Goal: Find specific page/section: Find specific page/section

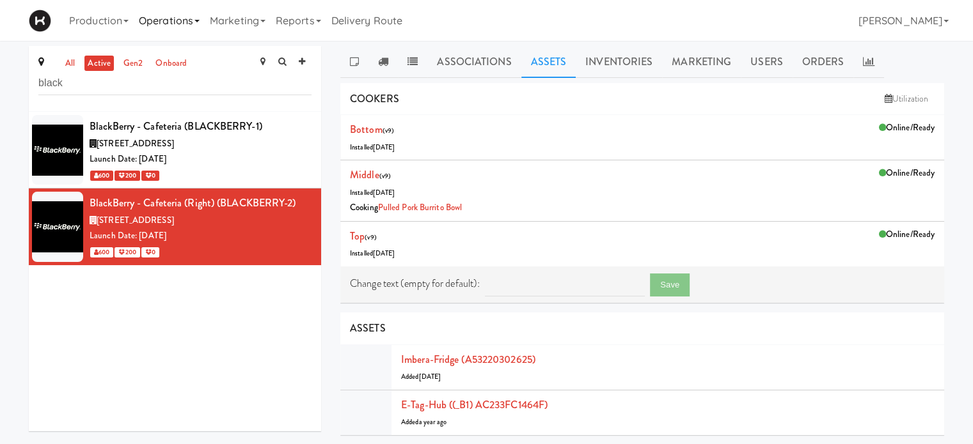
click at [193, 19] on link "Operations" at bounding box center [169, 20] width 71 height 41
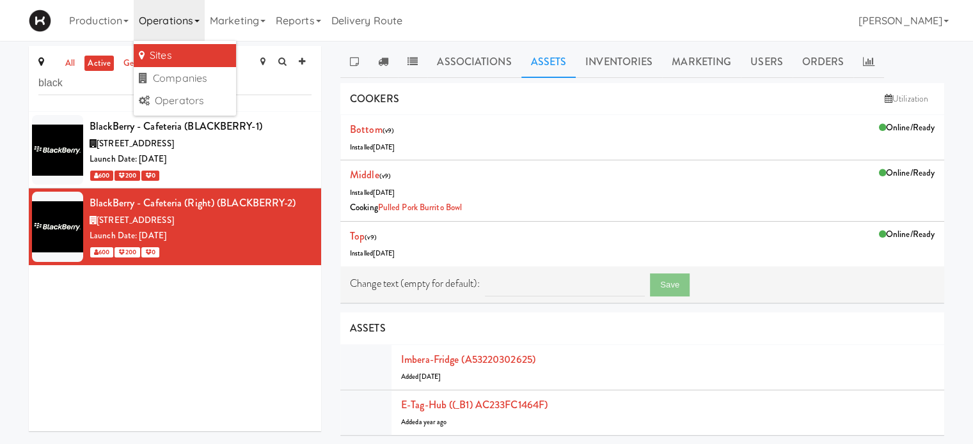
click at [187, 54] on link "Sites" at bounding box center [185, 55] width 102 height 23
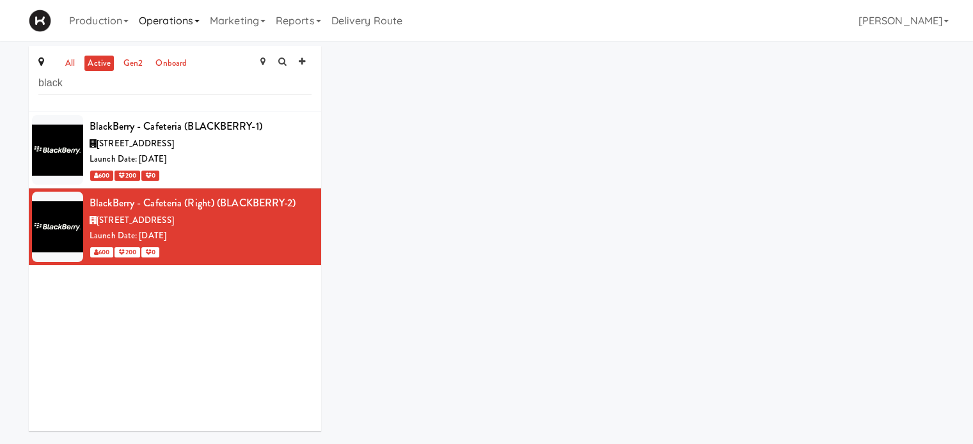
click at [187, 25] on link "Operations" at bounding box center [169, 20] width 71 height 41
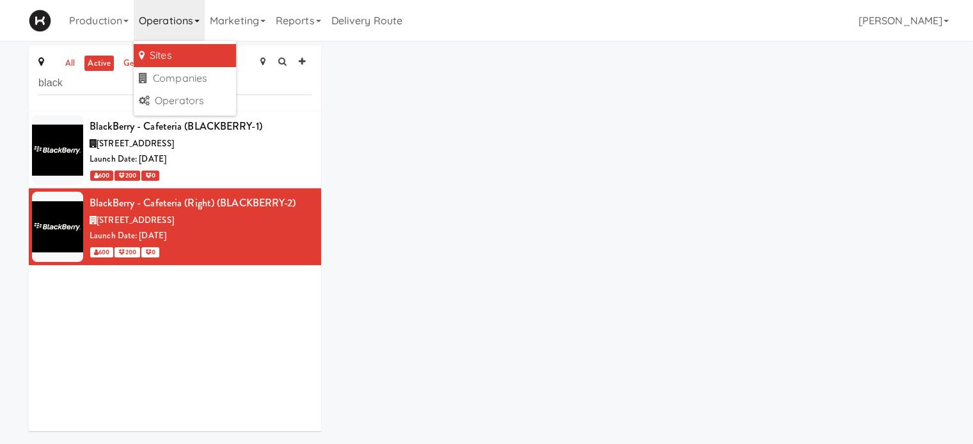
click at [192, 47] on link "Sites" at bounding box center [185, 55] width 102 height 23
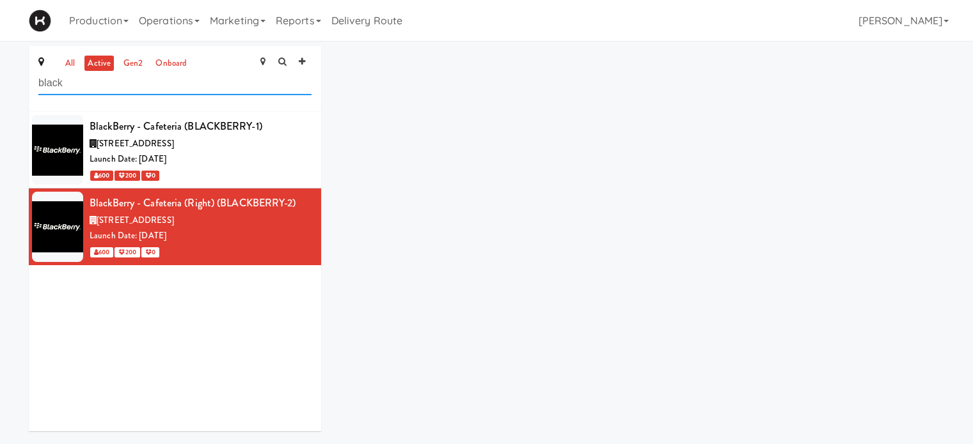
click at [121, 81] on input "black" at bounding box center [174, 84] width 273 height 24
type input "b"
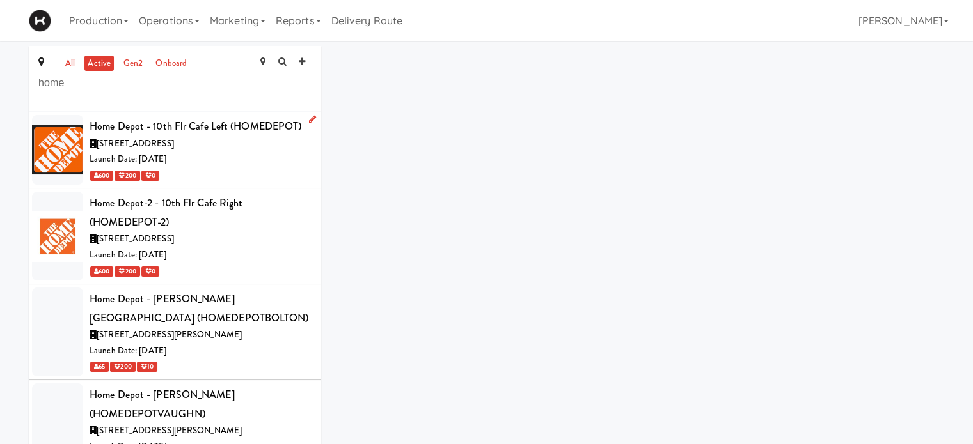
click at [263, 178] on div "600 200 0" at bounding box center [201, 176] width 222 height 16
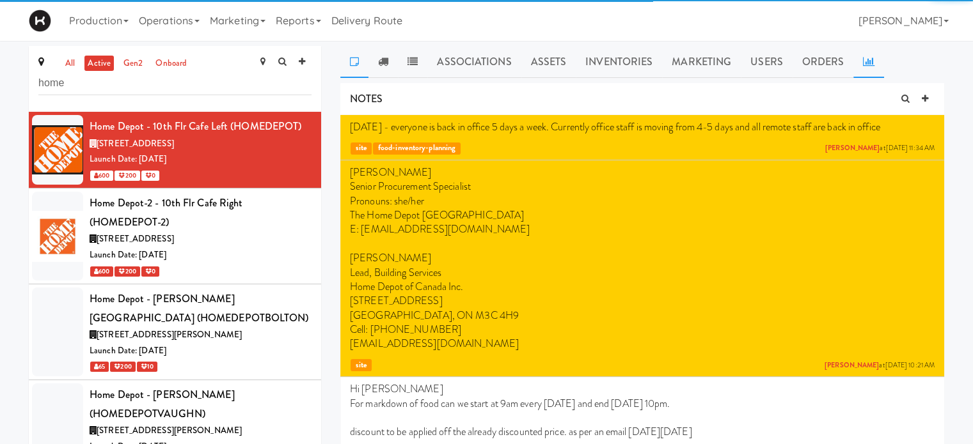
click at [865, 63] on icon at bounding box center [869, 61] width 12 height 10
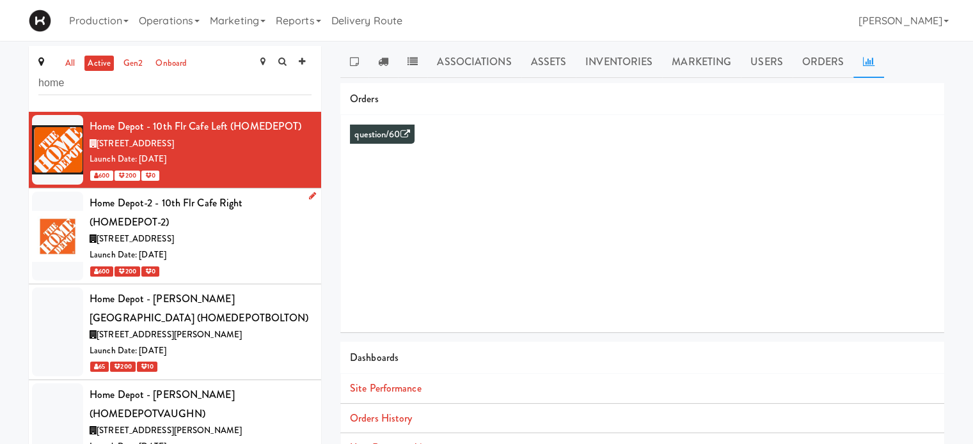
click at [240, 239] on div "[STREET_ADDRESS]" at bounding box center [201, 239] width 222 height 16
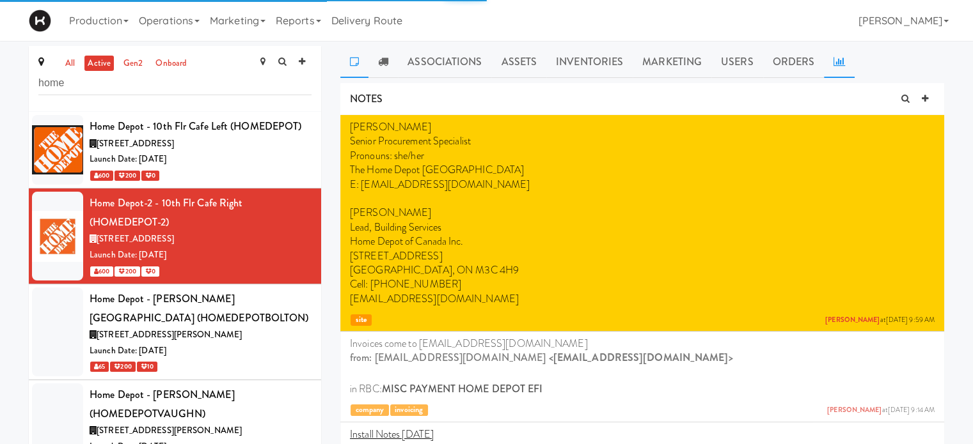
click at [836, 62] on icon at bounding box center [839, 61] width 12 height 10
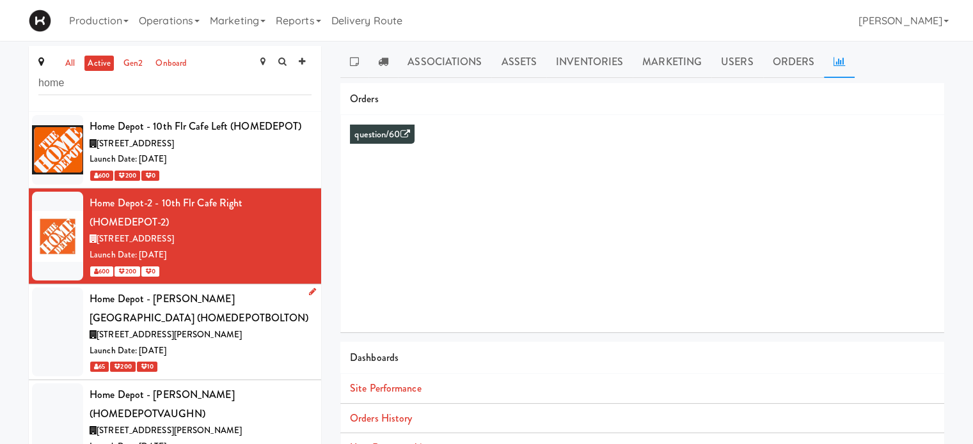
click at [247, 334] on div "[STREET_ADDRESS][PERSON_NAME]" at bounding box center [201, 335] width 222 height 16
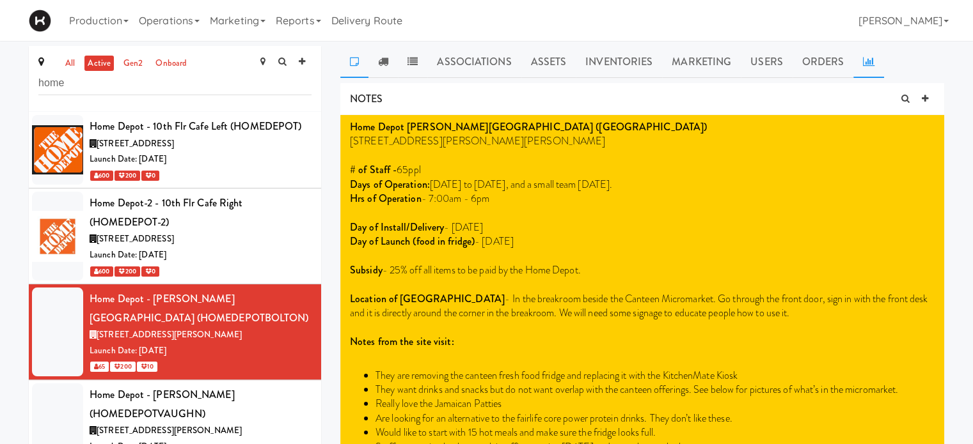
click at [858, 63] on link at bounding box center [868, 62] width 31 height 32
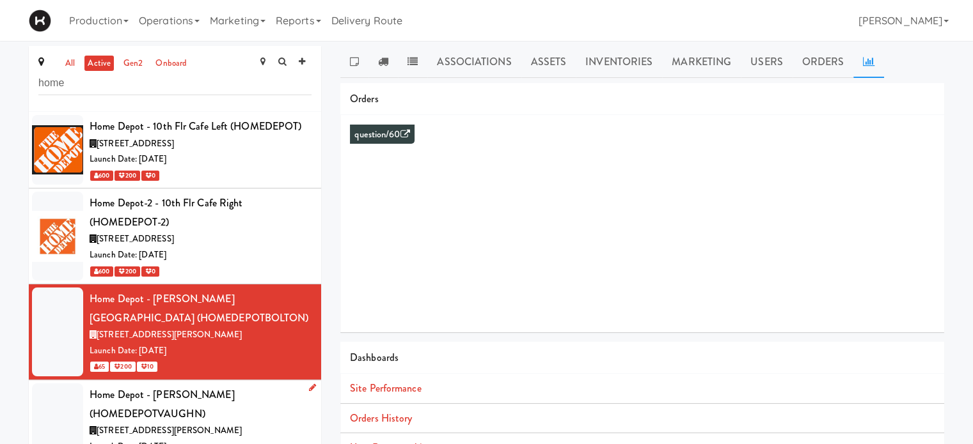
click at [251, 419] on div "Home Depot - [PERSON_NAME] (HOMEDEPOTVAUGHN)" at bounding box center [201, 405] width 222 height 38
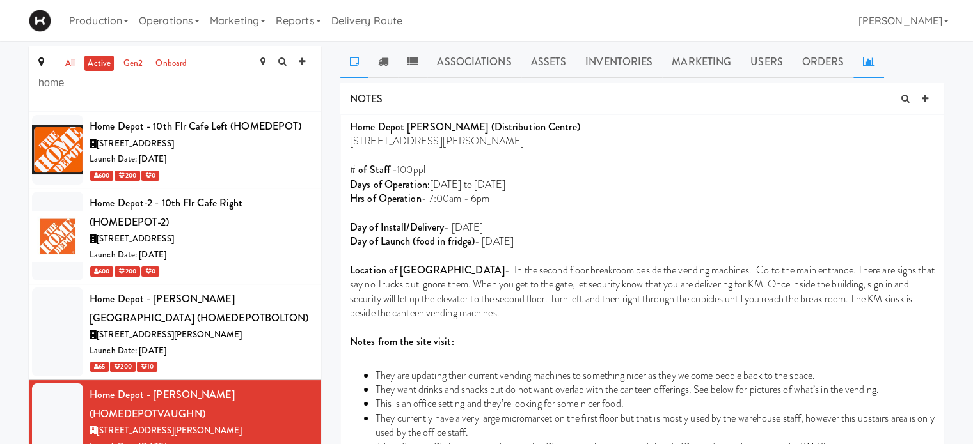
click at [866, 61] on icon at bounding box center [869, 61] width 12 height 10
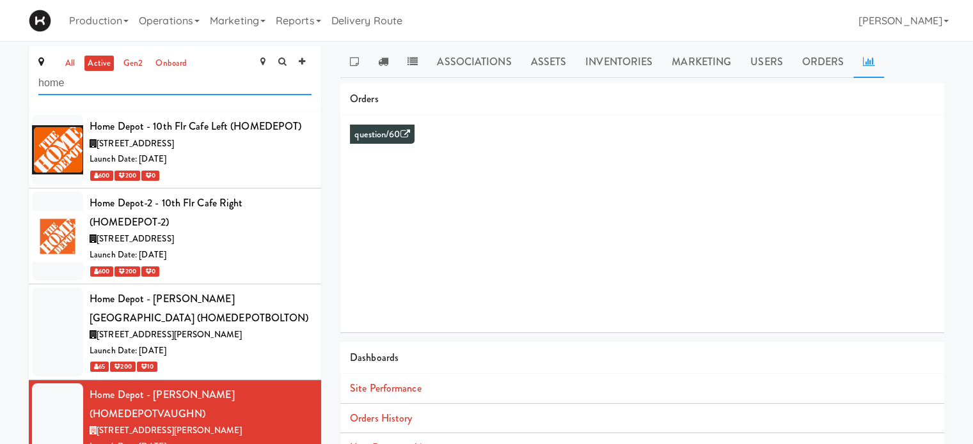
click at [107, 84] on input "home" at bounding box center [174, 84] width 273 height 24
type input "h"
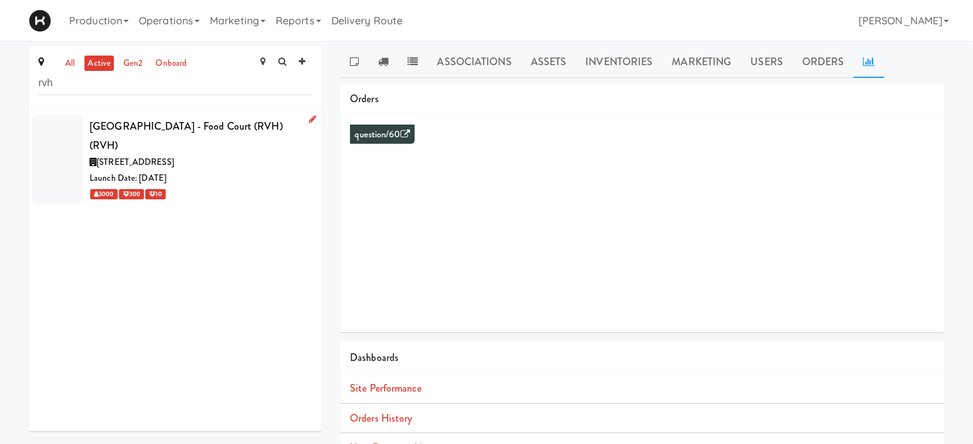
click at [237, 181] on div "Launch Date: [DATE]" at bounding box center [201, 179] width 222 height 16
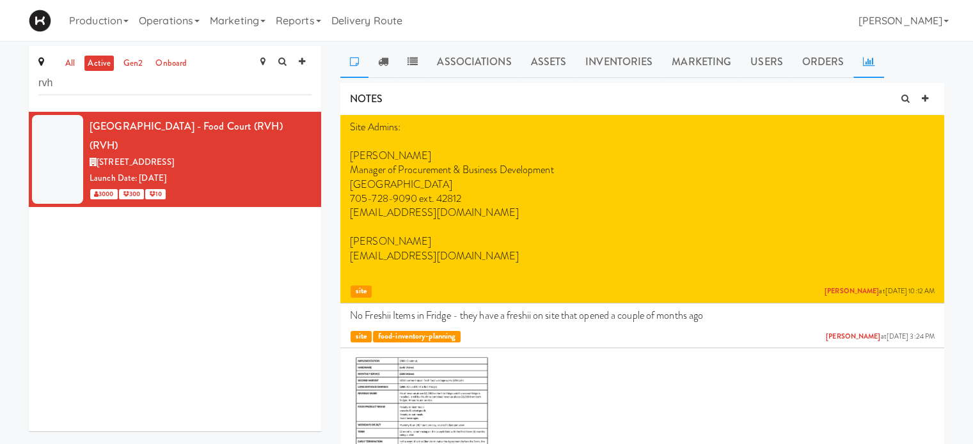
click at [862, 71] on link at bounding box center [868, 62] width 31 height 32
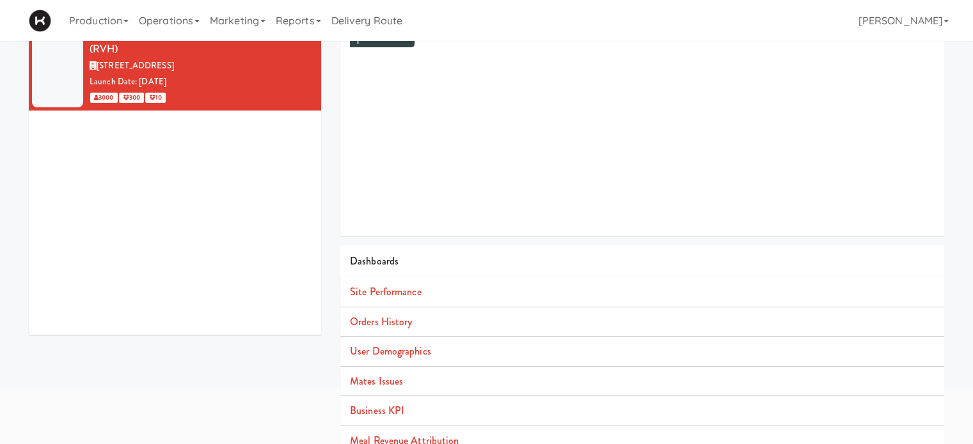
scroll to position [116, 0]
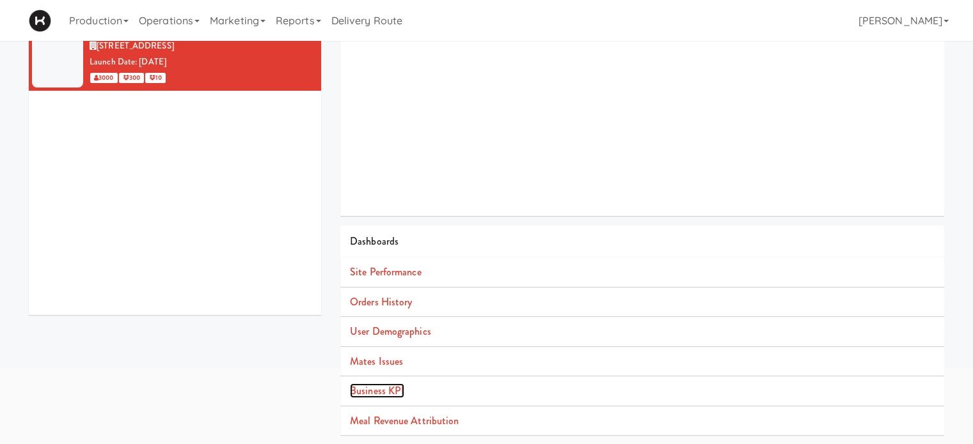
click at [389, 391] on link "Business KPI" at bounding box center [377, 391] width 54 height 15
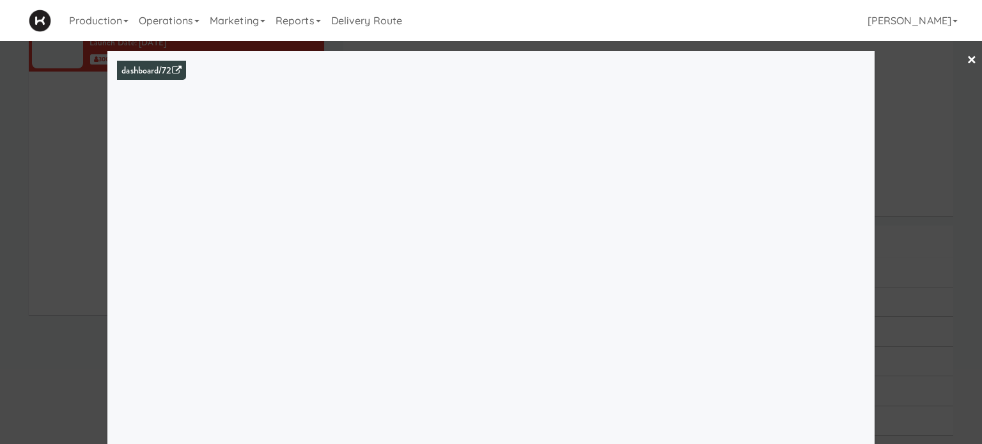
click at [967, 56] on link "×" at bounding box center [972, 61] width 10 height 40
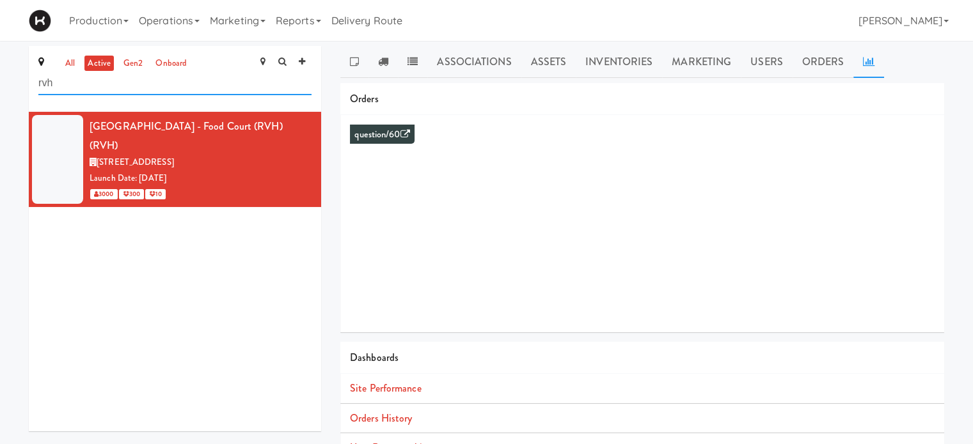
click at [79, 89] on input "rvh" at bounding box center [174, 84] width 273 height 24
type input "r"
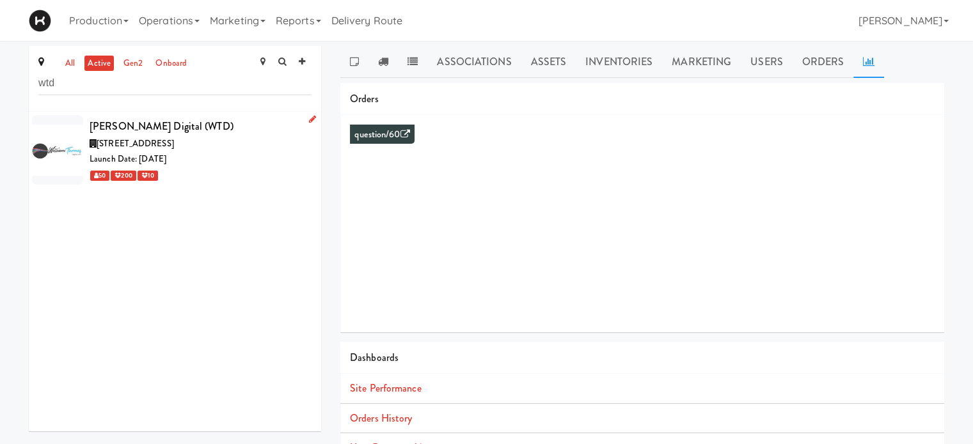
click at [231, 141] on div "[STREET_ADDRESS]" at bounding box center [201, 144] width 222 height 16
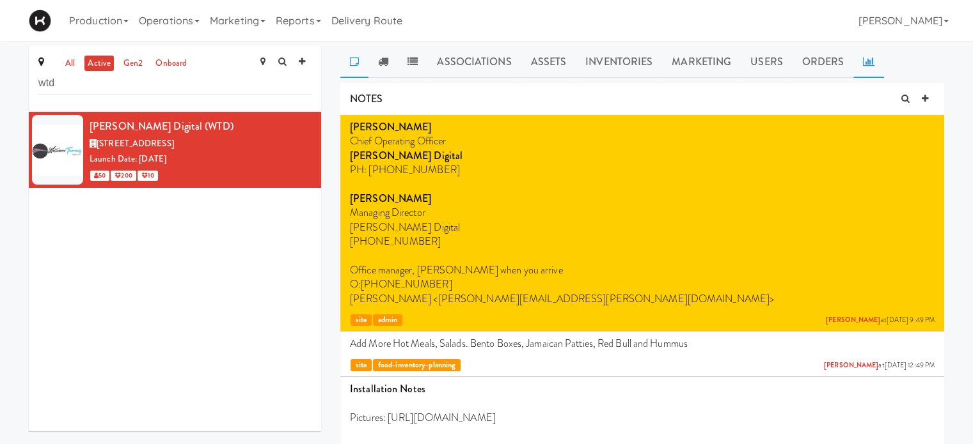
click at [867, 56] on icon at bounding box center [869, 61] width 12 height 10
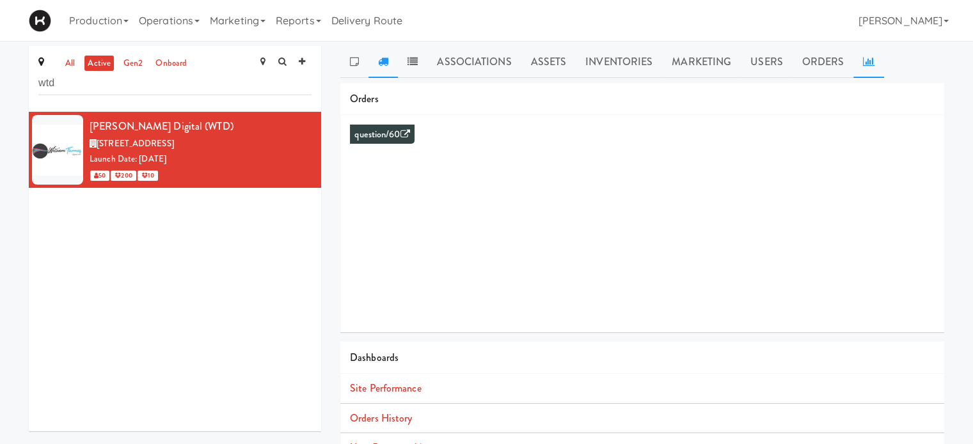
click at [382, 59] on icon at bounding box center [383, 61] width 10 height 10
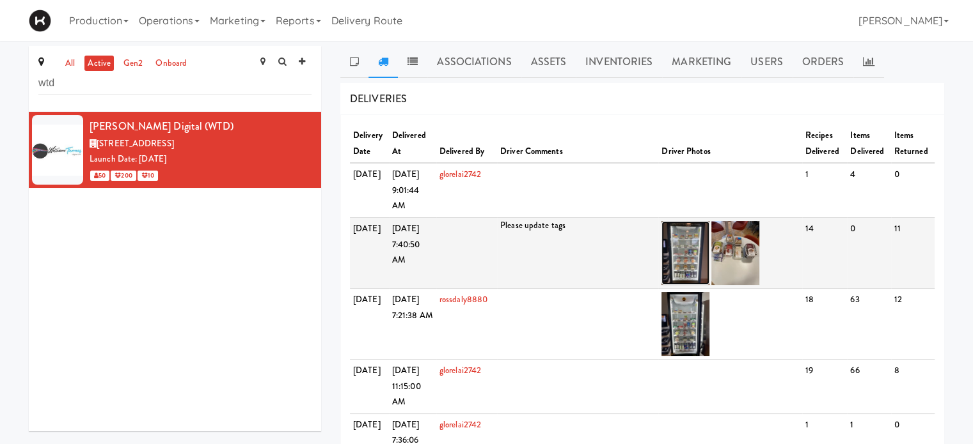
click at [699, 285] on img at bounding box center [685, 253] width 48 height 64
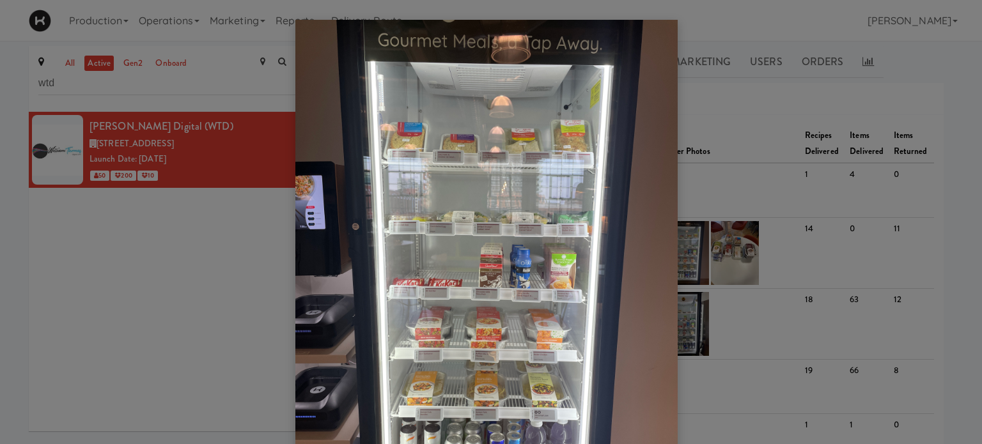
click at [476, 219] on img at bounding box center [486, 275] width 382 height 510
click at [716, 82] on div at bounding box center [491, 222] width 982 height 444
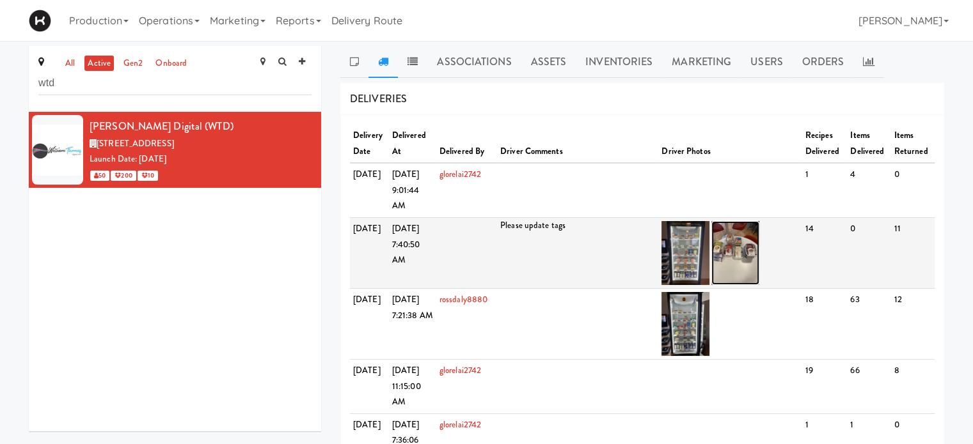
click at [739, 268] on img at bounding box center [735, 253] width 48 height 64
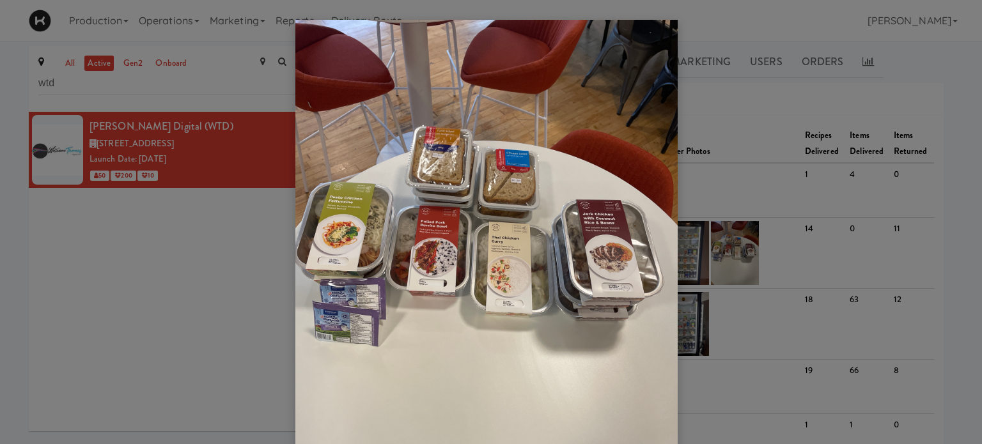
click at [945, 80] on div at bounding box center [491, 222] width 982 height 444
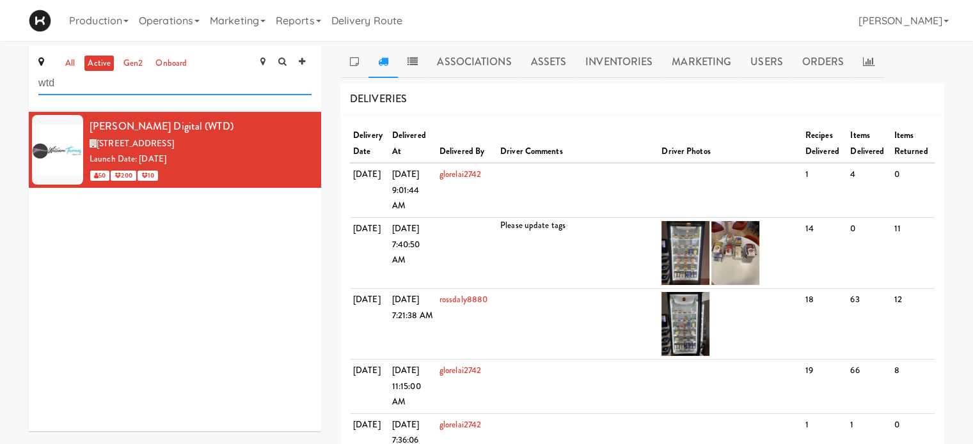
click at [74, 90] on input "wtd" at bounding box center [174, 84] width 273 height 24
type input "w"
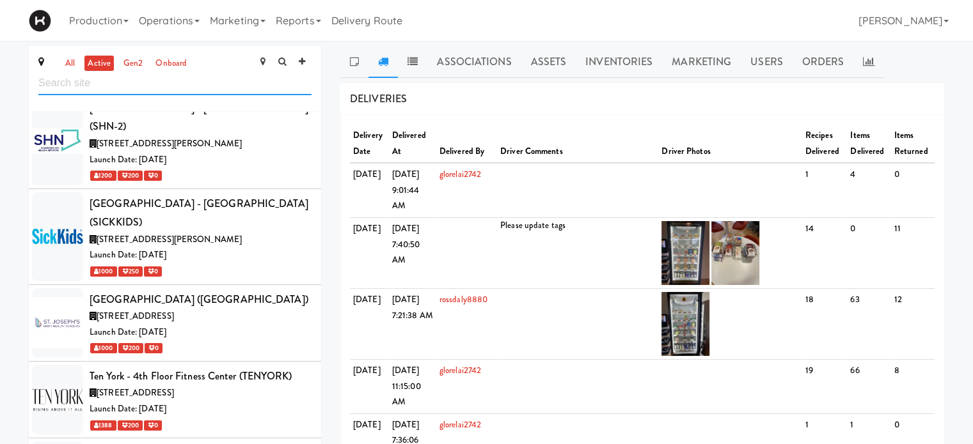
scroll to position [6450, 0]
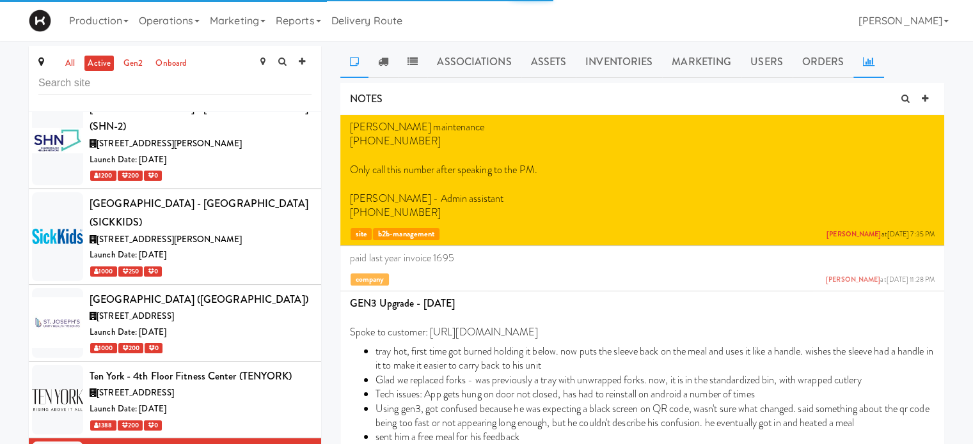
click at [865, 56] on icon at bounding box center [869, 61] width 12 height 10
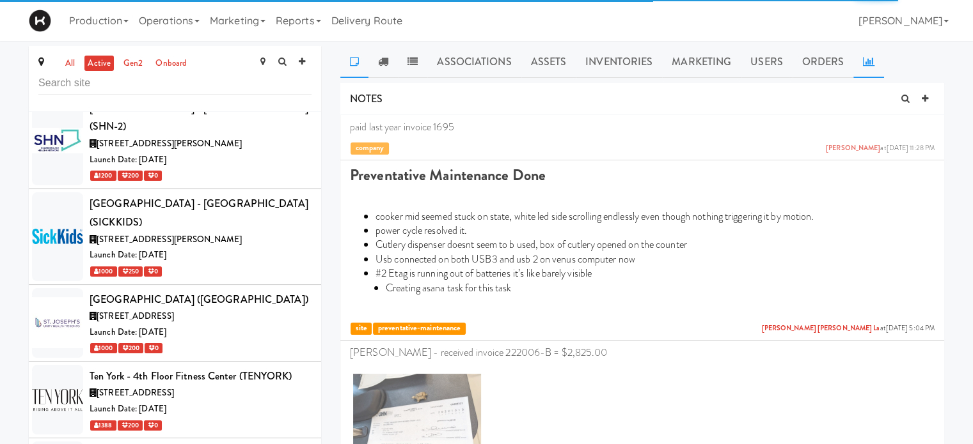
click at [853, 64] on link at bounding box center [868, 62] width 31 height 32
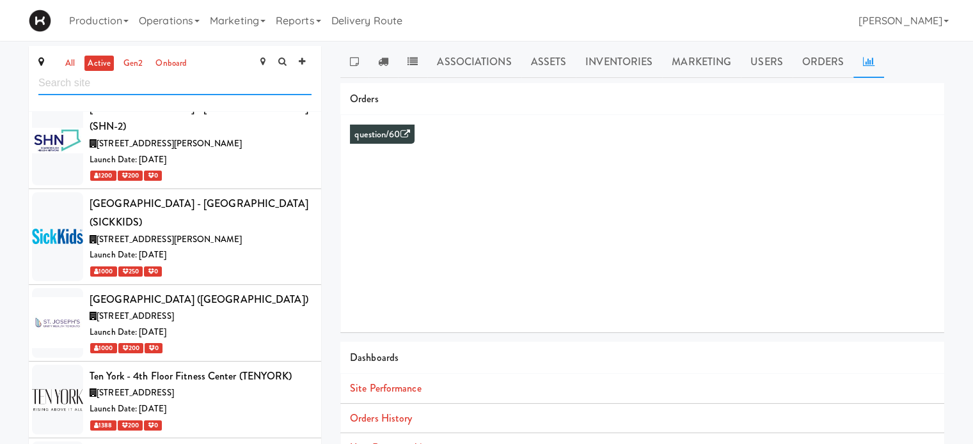
click at [141, 81] on input "text" at bounding box center [174, 84] width 273 height 24
type input "uhn"
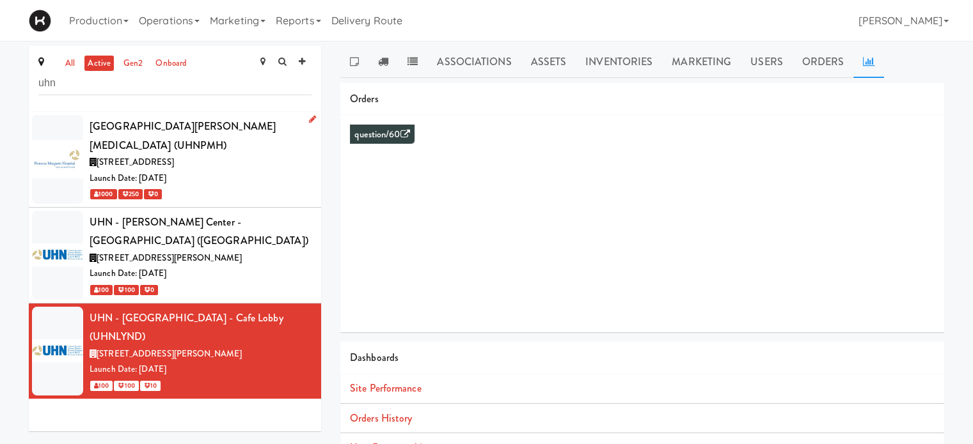
click at [269, 171] on div "Launch Date: [DATE]" at bounding box center [201, 179] width 222 height 16
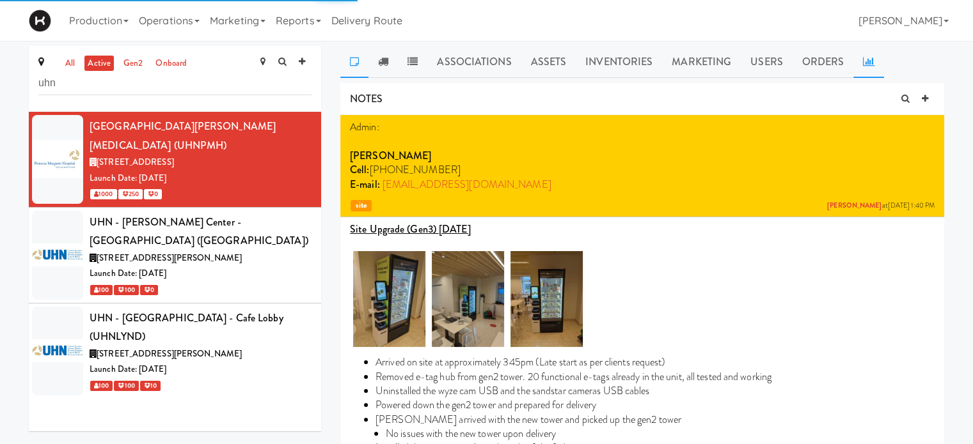
click at [869, 63] on icon at bounding box center [869, 61] width 12 height 10
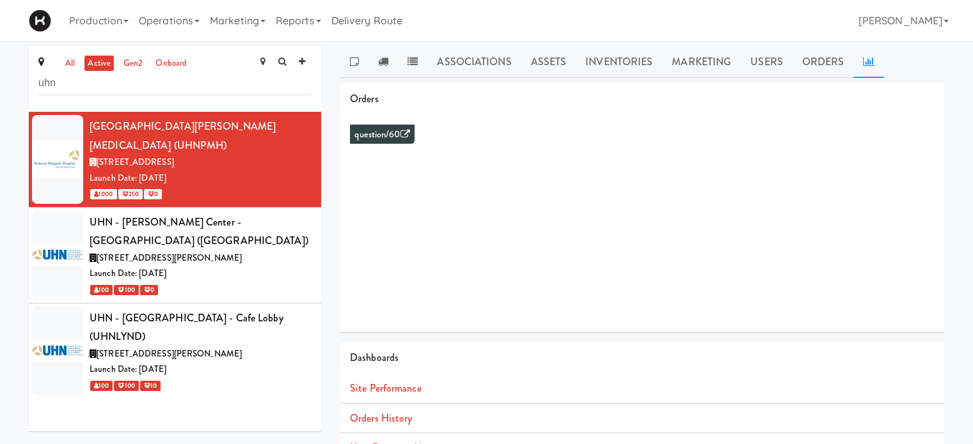
scroll to position [116, 0]
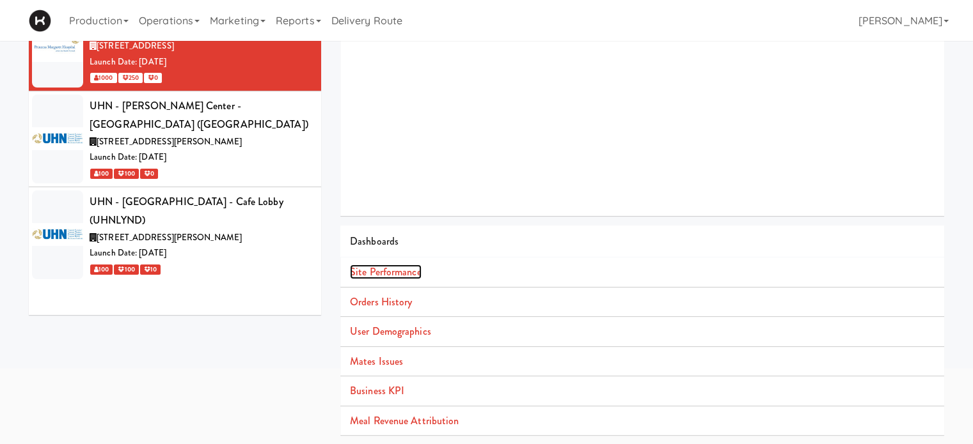
click at [400, 271] on link "Site Performance" at bounding box center [386, 272] width 72 height 15
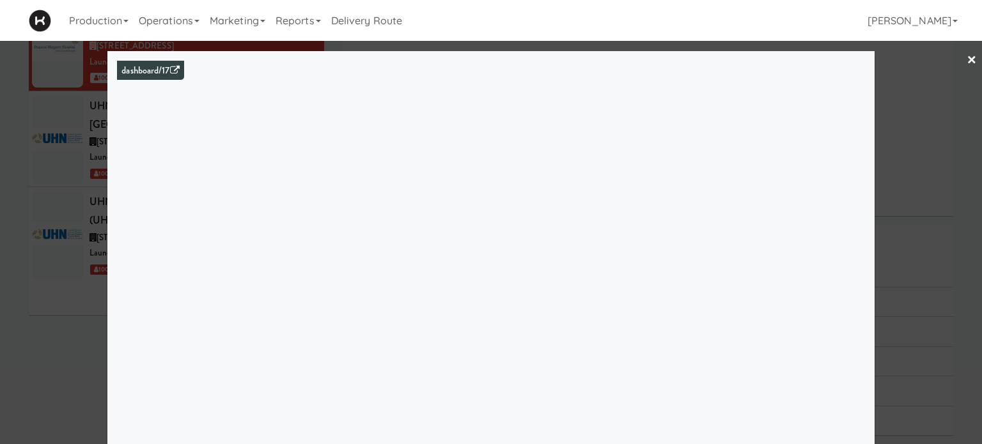
click at [967, 65] on link "×" at bounding box center [972, 61] width 10 height 40
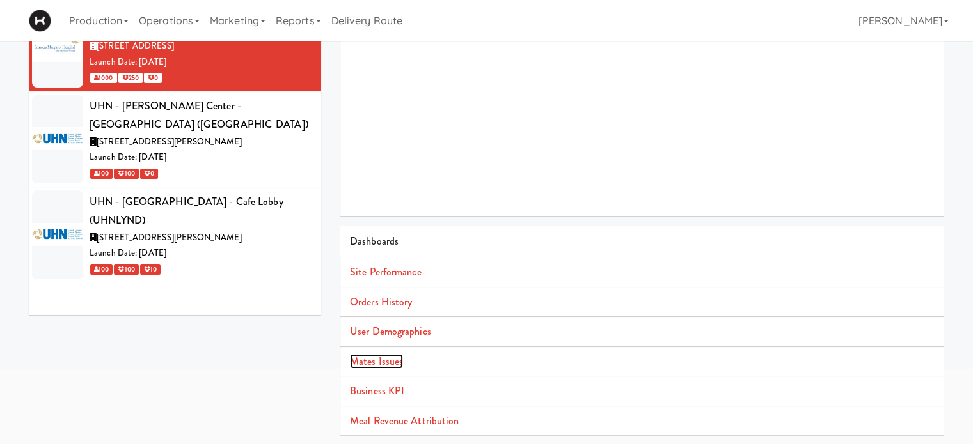
click at [394, 365] on link "Mates Issues" at bounding box center [376, 361] width 53 height 15
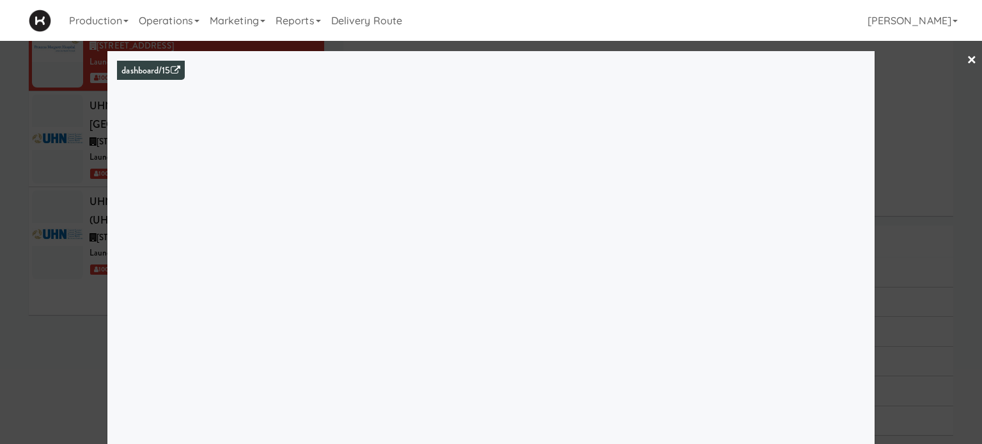
click at [967, 56] on link "×" at bounding box center [972, 61] width 10 height 40
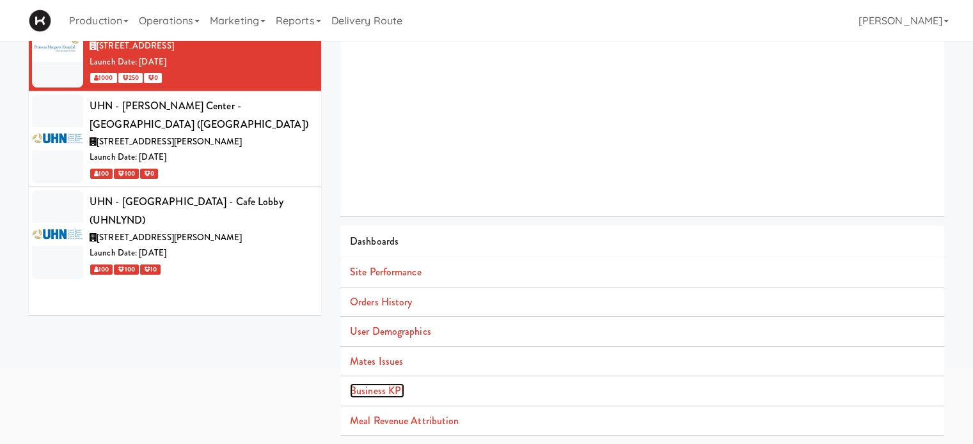
click at [368, 396] on link "Business KPI" at bounding box center [377, 391] width 54 height 15
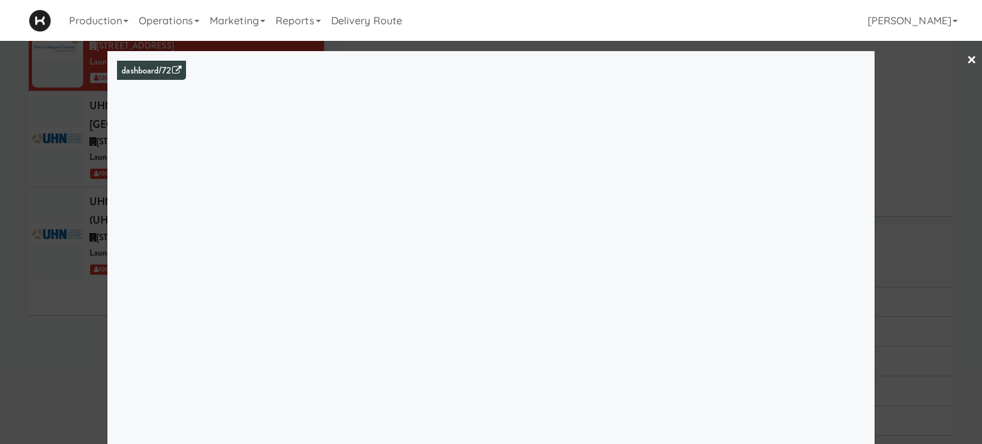
click at [967, 60] on link "×" at bounding box center [972, 61] width 10 height 40
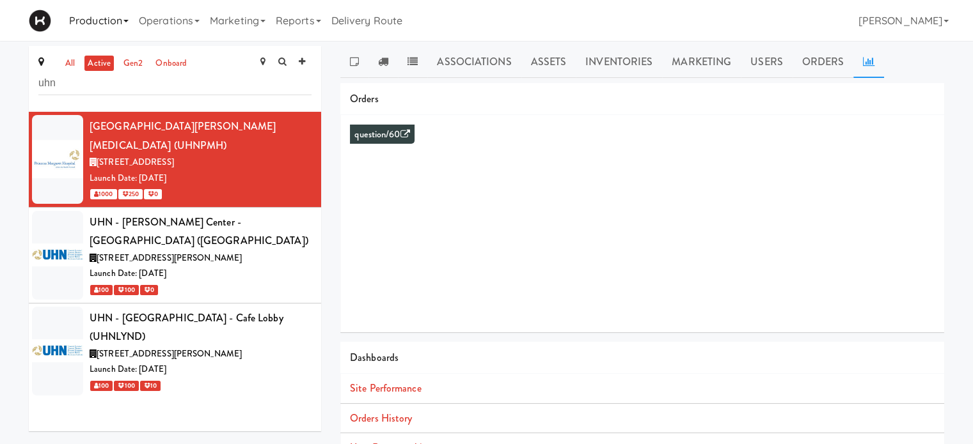
click at [97, 20] on link "Production" at bounding box center [99, 20] width 70 height 41
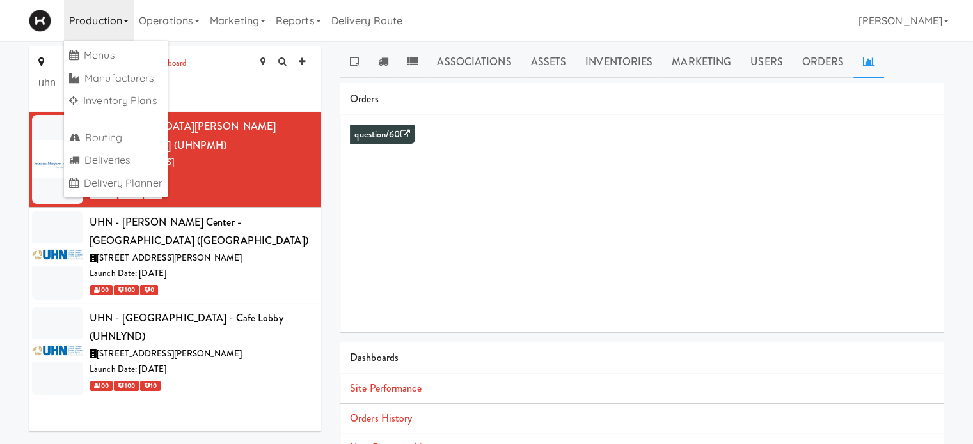
click at [97, 20] on link "Production" at bounding box center [99, 20] width 70 height 41
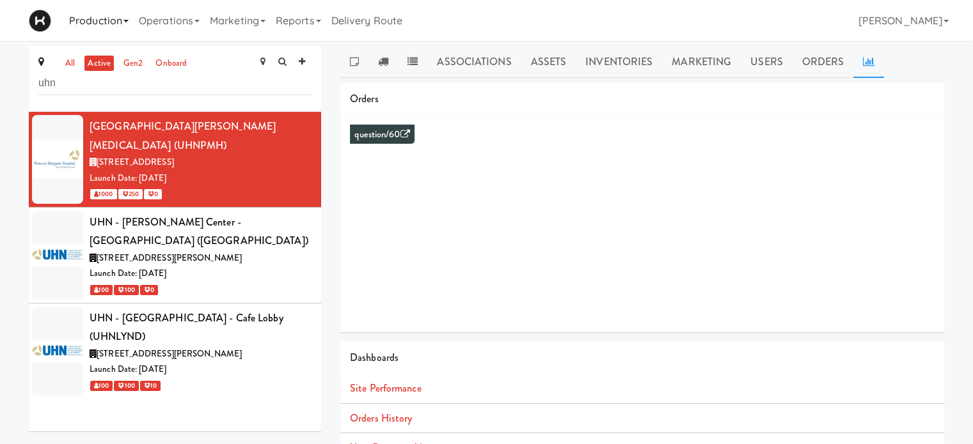
click at [97, 20] on link "Production" at bounding box center [99, 20] width 70 height 41
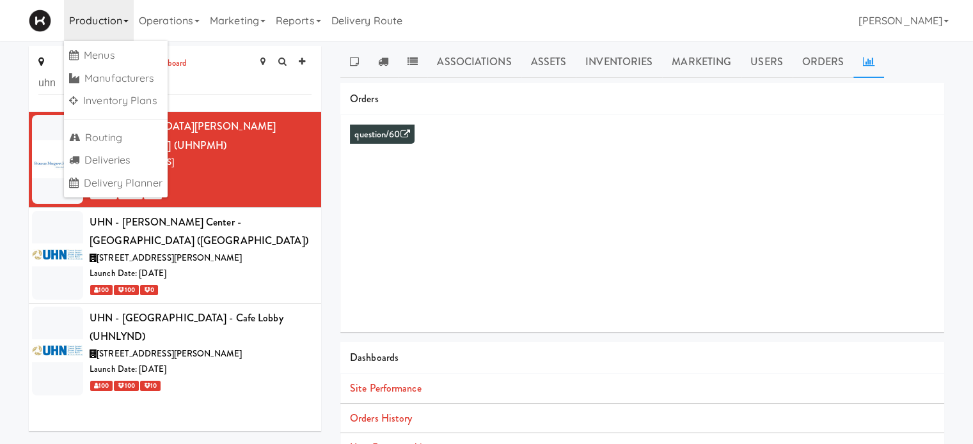
click at [97, 20] on link "Production" at bounding box center [99, 20] width 70 height 41
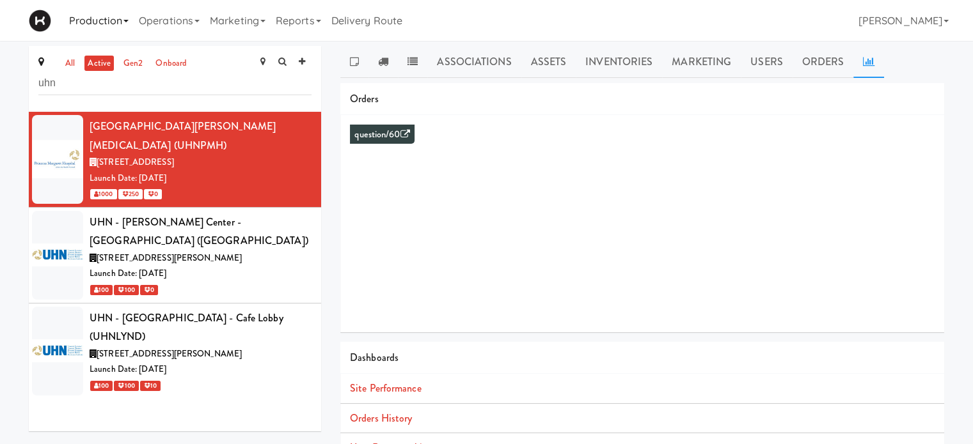
click at [97, 20] on link "Production" at bounding box center [99, 20] width 70 height 41
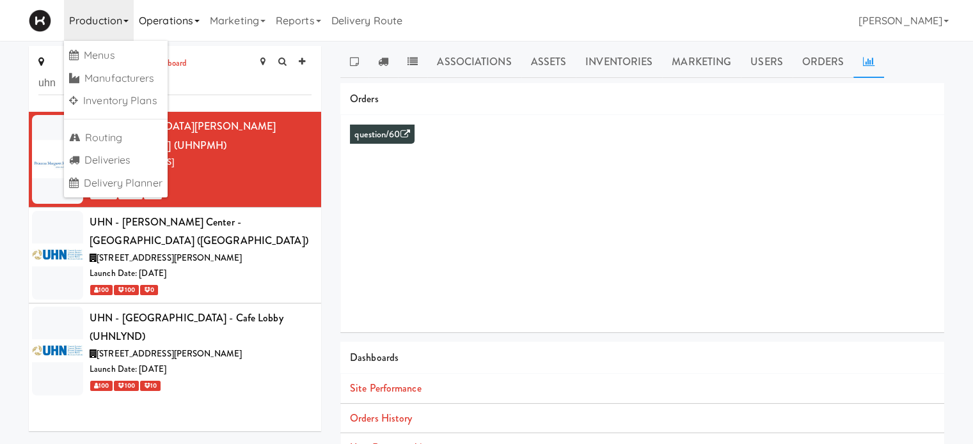
click at [154, 22] on link "Operations" at bounding box center [169, 20] width 71 height 41
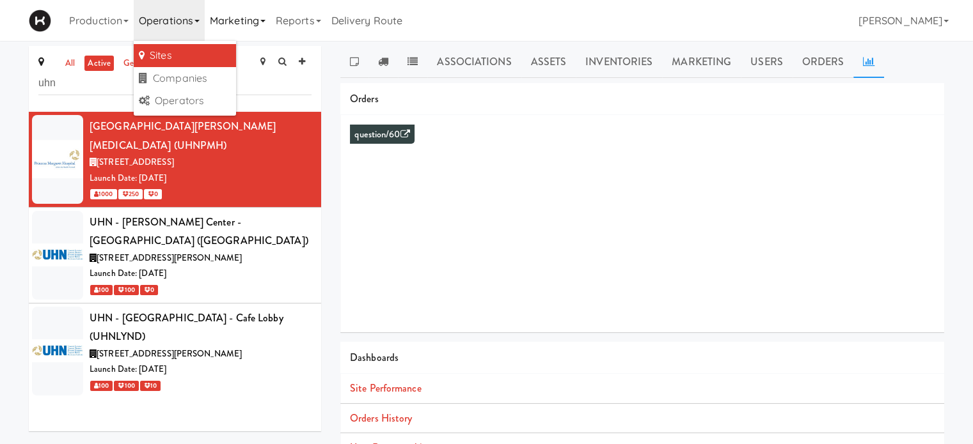
click at [247, 22] on link "Marketing" at bounding box center [238, 20] width 66 height 41
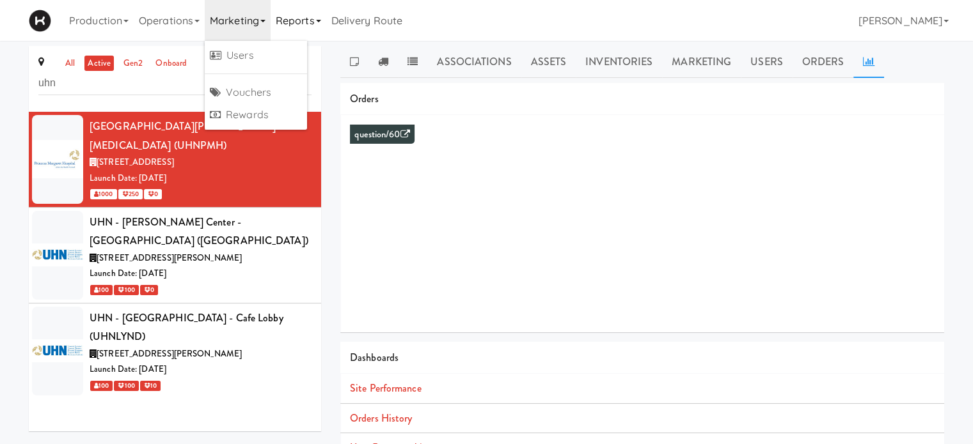
click at [288, 30] on link "Reports" at bounding box center [299, 20] width 56 height 41
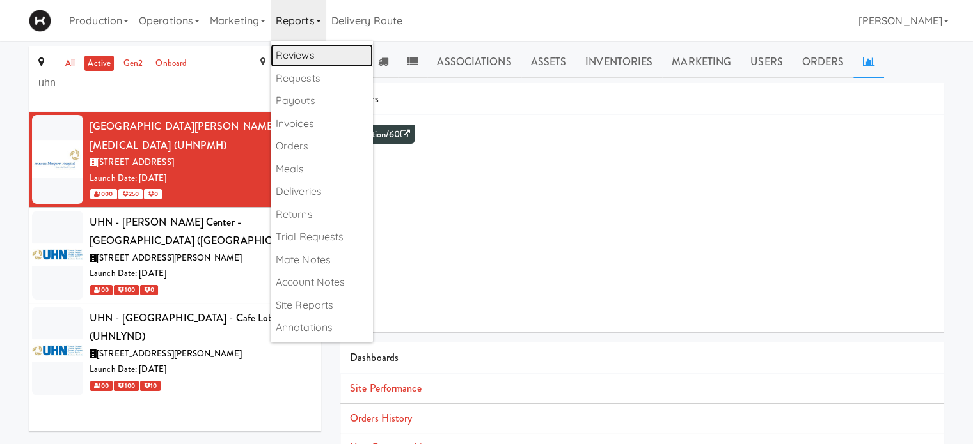
click at [303, 53] on link "Reviews" at bounding box center [322, 55] width 102 height 23
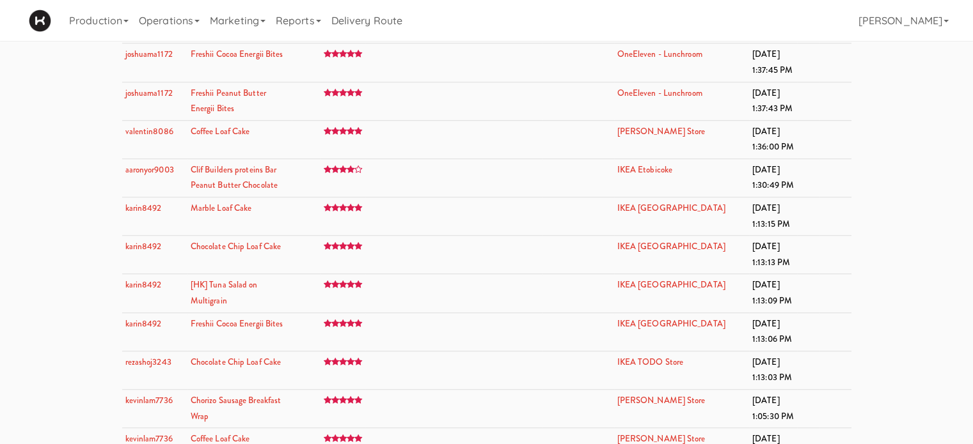
scroll to position [5692, 0]
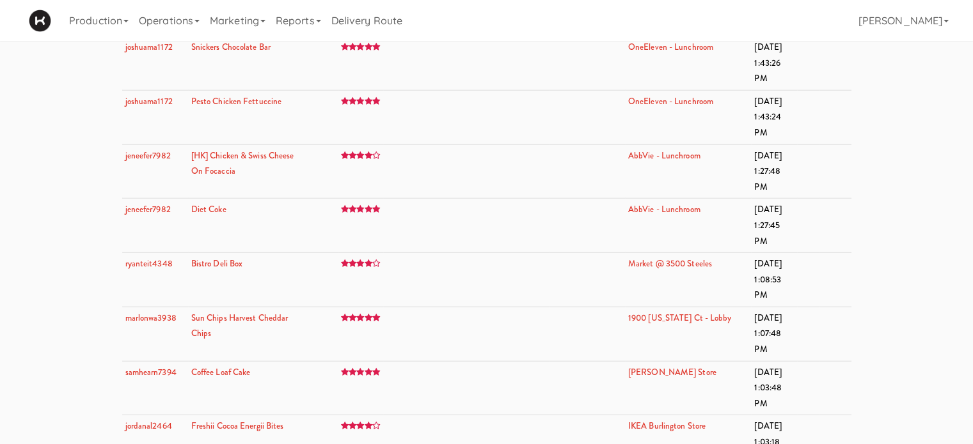
scroll to position [27499, 0]
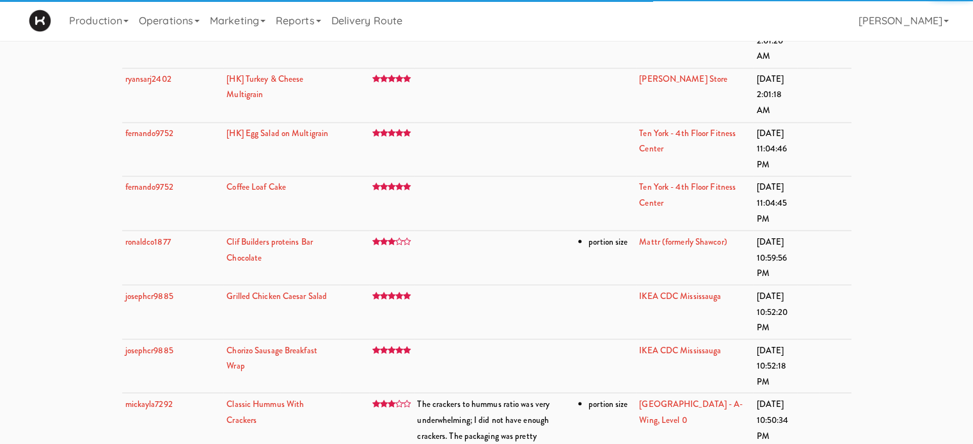
scroll to position [114216, 0]
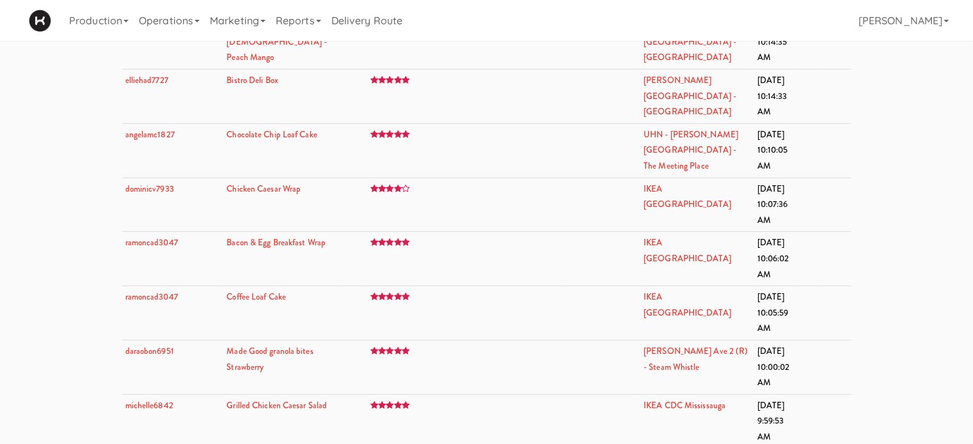
scroll to position [135124, 0]
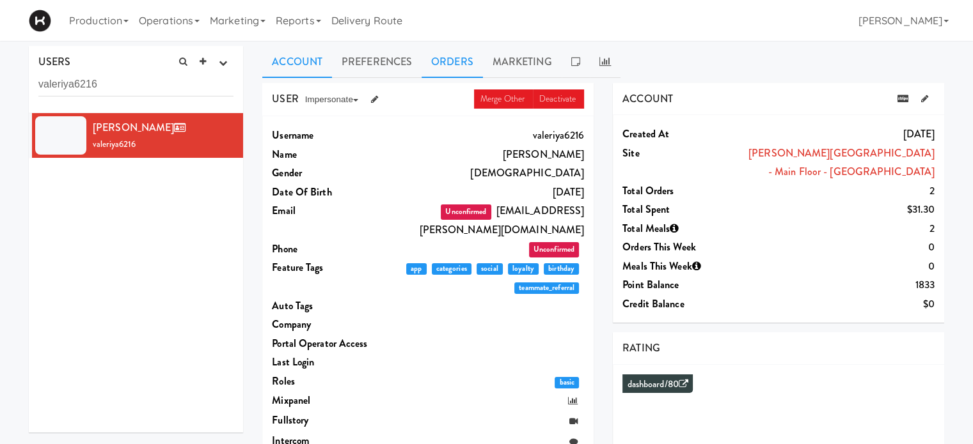
click at [446, 61] on link "Orders" at bounding box center [451, 62] width 61 height 32
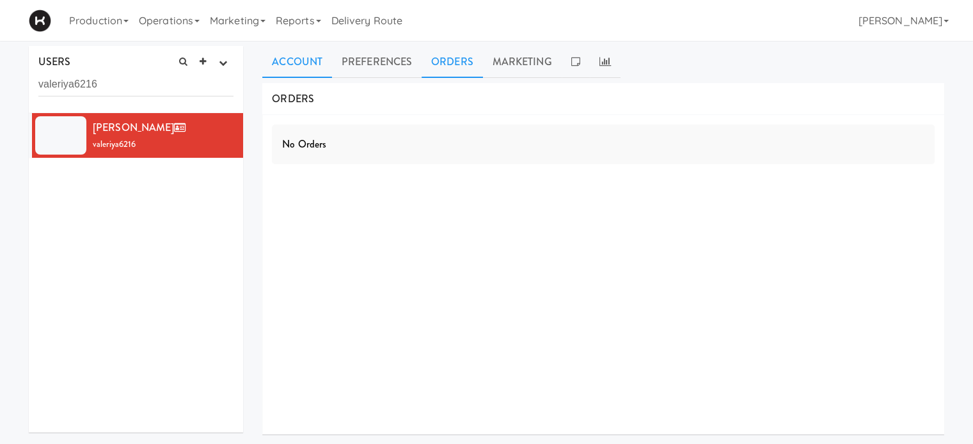
click at [309, 68] on link "Account" at bounding box center [297, 62] width 70 height 32
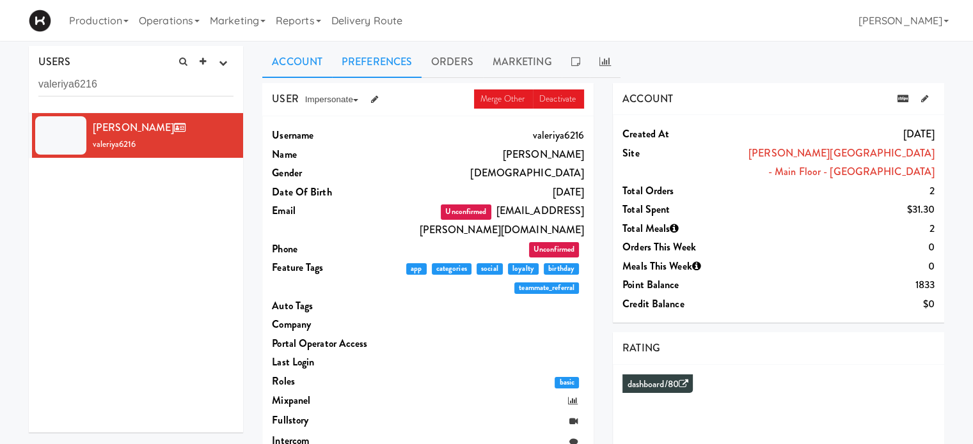
click at [374, 69] on link "Preferences" at bounding box center [377, 62] width 90 height 32
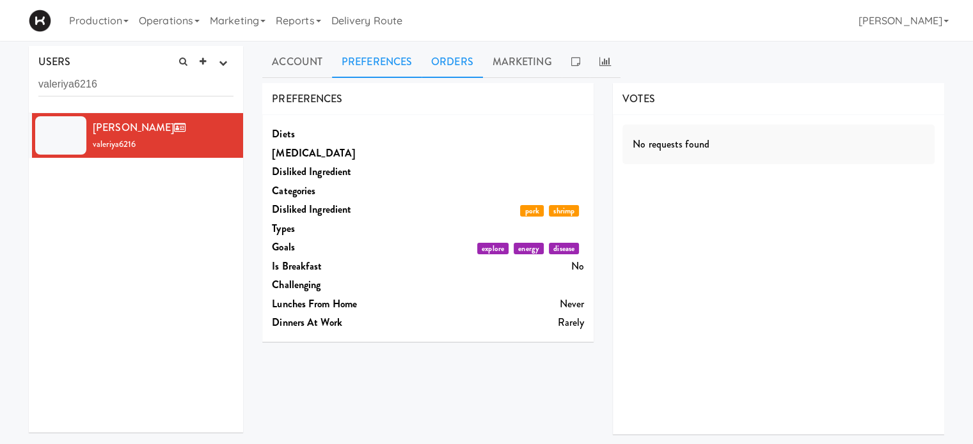
click at [460, 66] on link "Orders" at bounding box center [451, 62] width 61 height 32
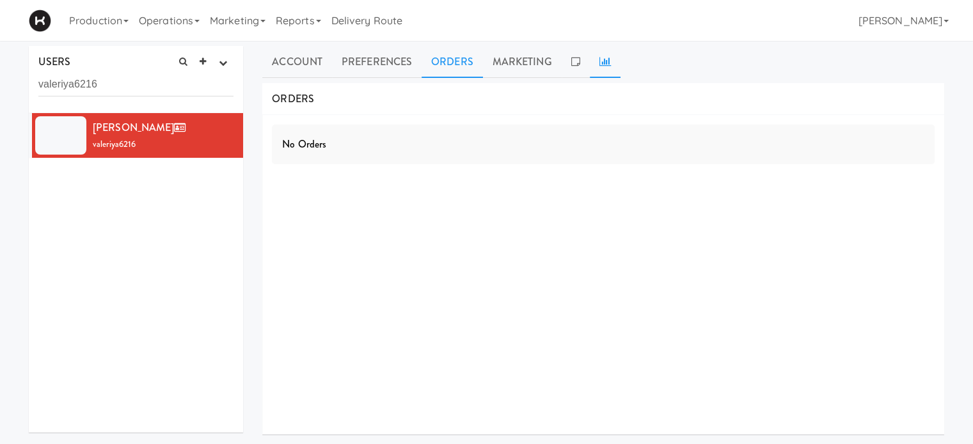
click at [608, 66] on icon at bounding box center [605, 61] width 12 height 10
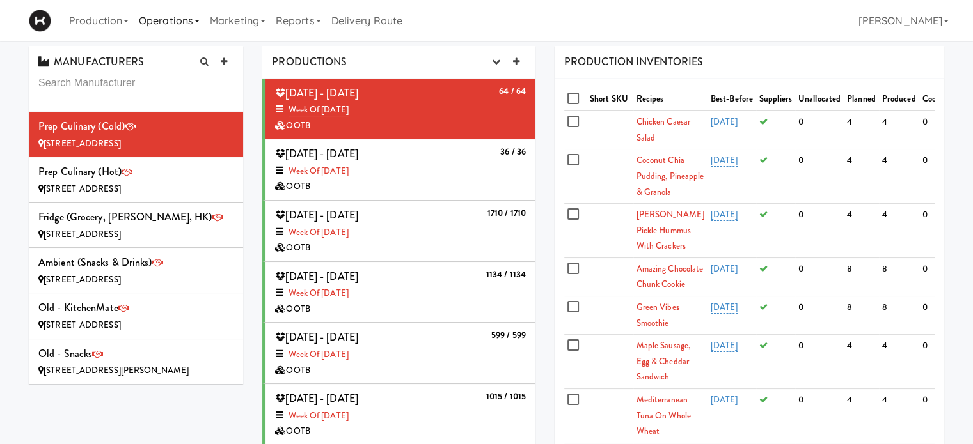
click at [161, 16] on link "Operations" at bounding box center [169, 20] width 71 height 41
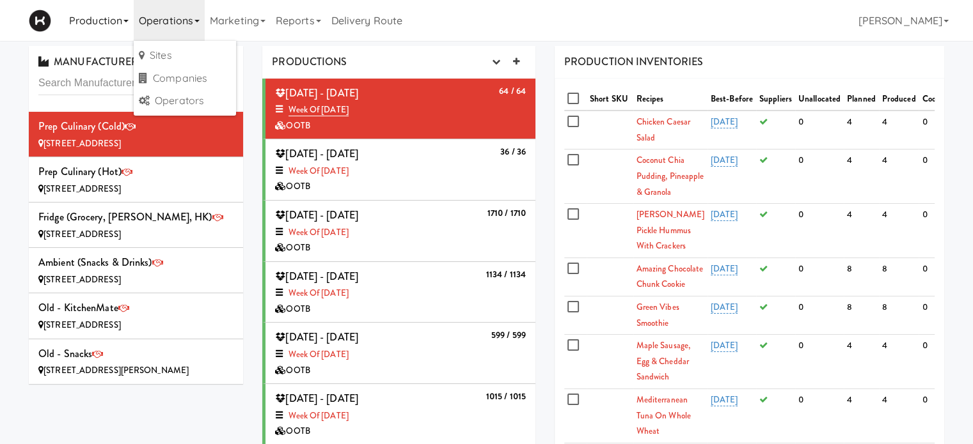
click at [95, 26] on link "Production" at bounding box center [99, 20] width 70 height 41
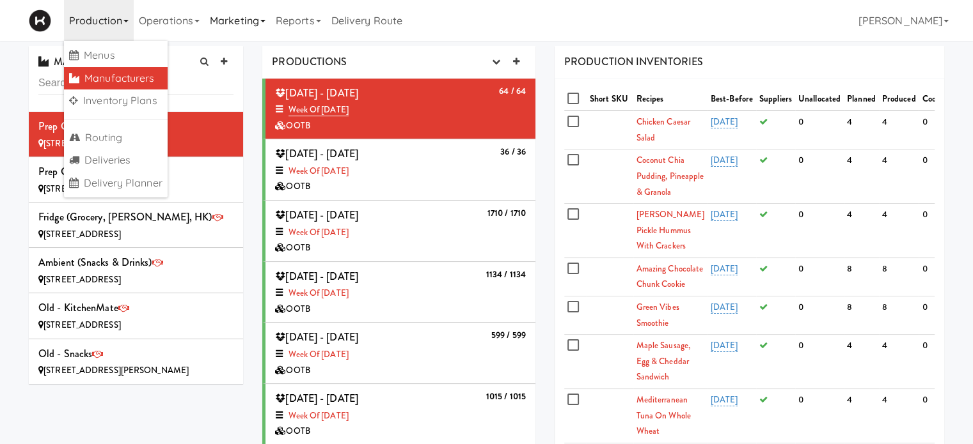
click at [271, 24] on link "Marketing" at bounding box center [238, 20] width 66 height 41
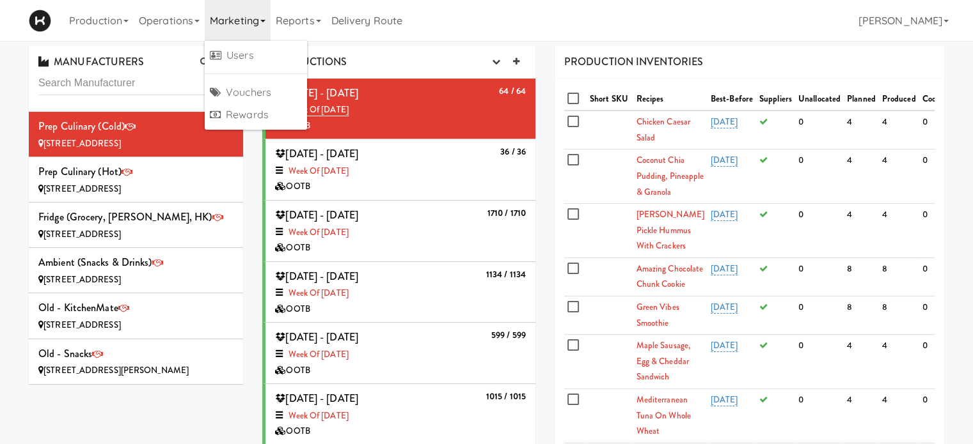
click at [246, 15] on link "Marketing" at bounding box center [238, 20] width 66 height 41
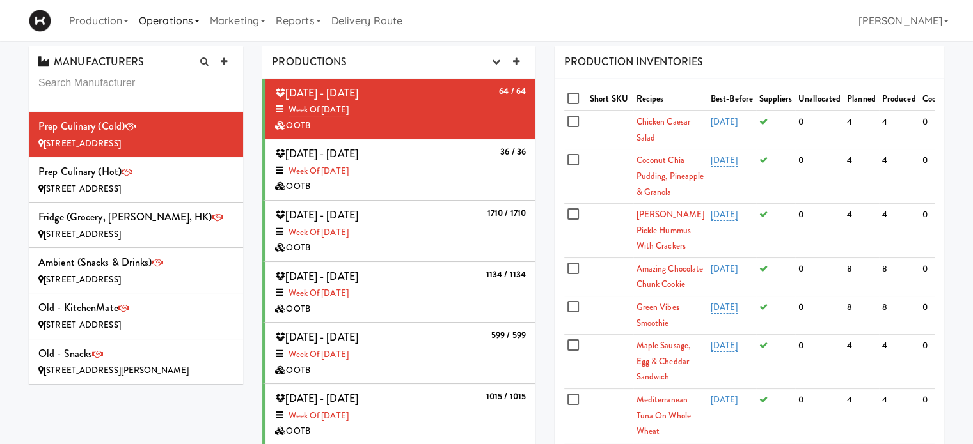
click at [197, 24] on link "Operations" at bounding box center [169, 20] width 71 height 41
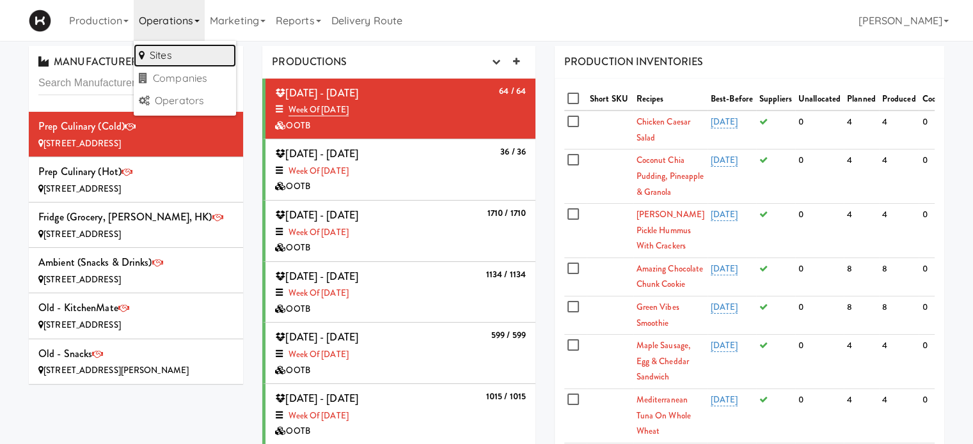
click at [189, 60] on link "Sites" at bounding box center [185, 55] width 102 height 23
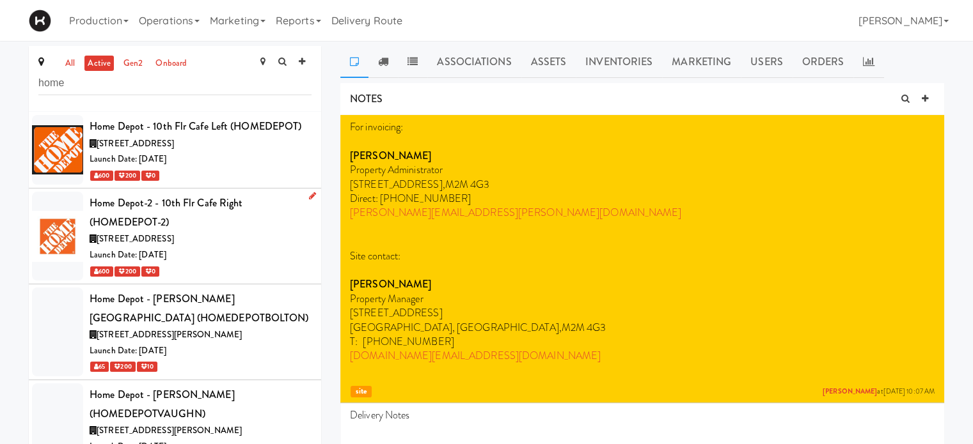
click at [244, 246] on div "[STREET_ADDRESS]" at bounding box center [201, 239] width 222 height 16
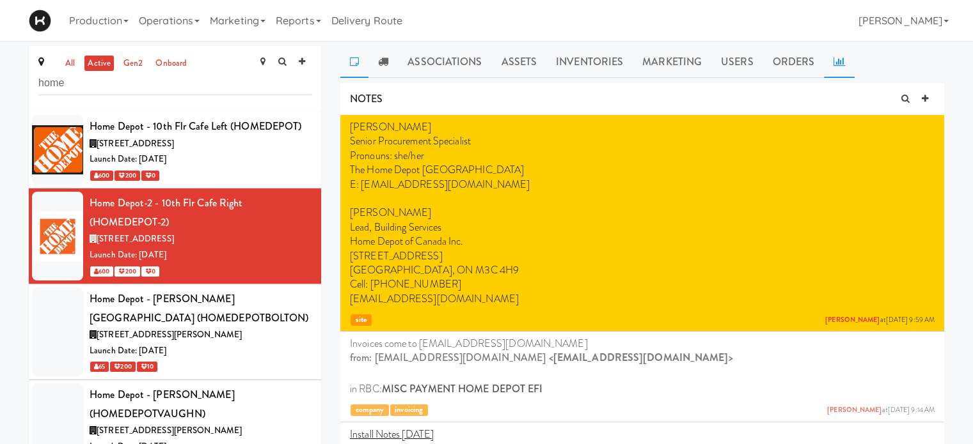
click at [833, 65] on icon at bounding box center [839, 61] width 12 height 10
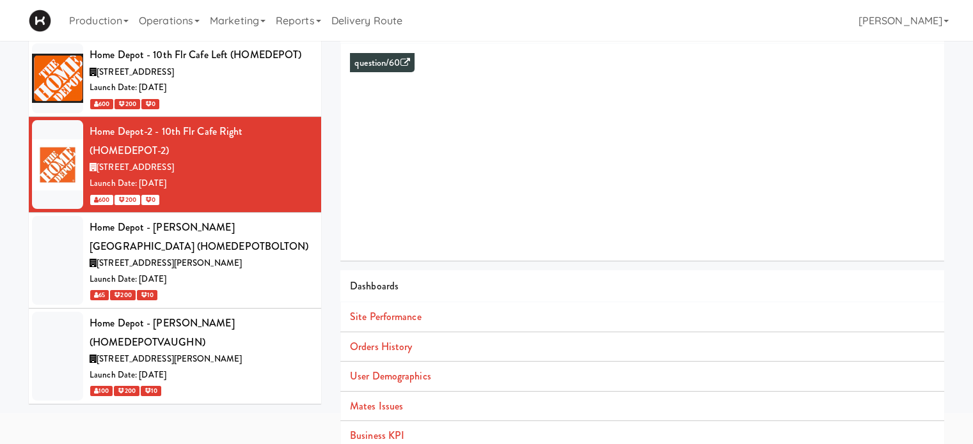
scroll to position [116, 0]
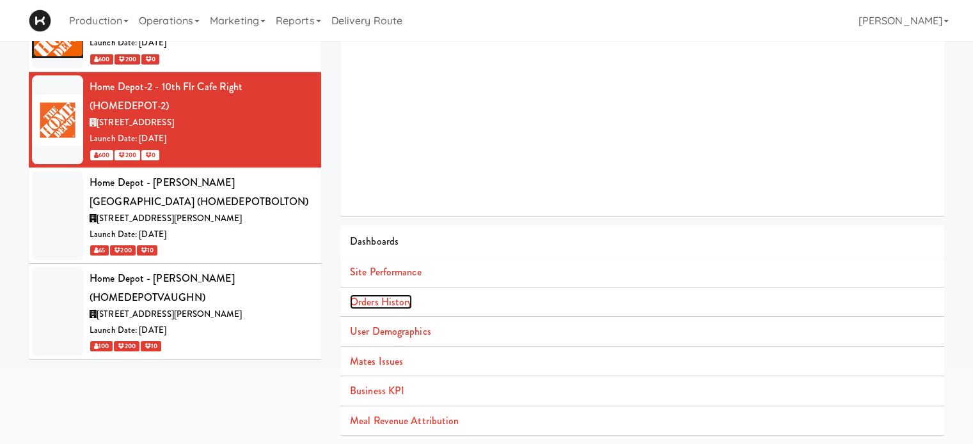
click at [389, 304] on link "Orders History" at bounding box center [381, 302] width 62 height 15
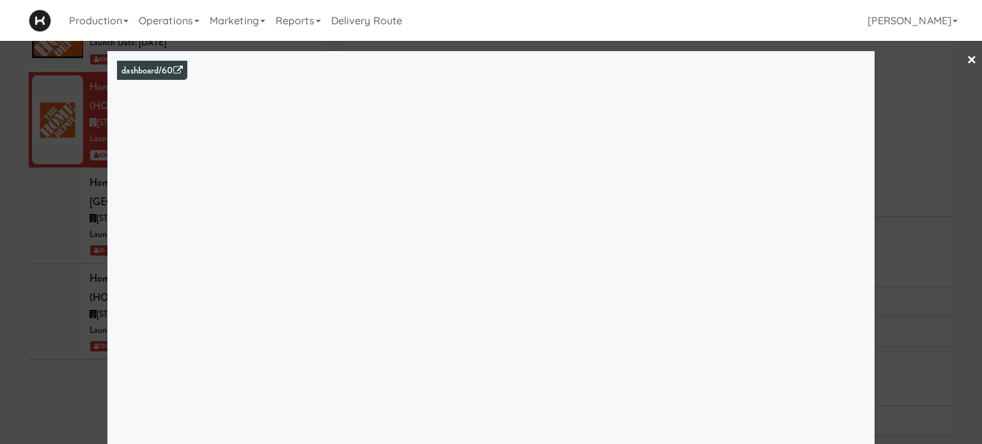
click at [967, 59] on link "×" at bounding box center [972, 61] width 10 height 40
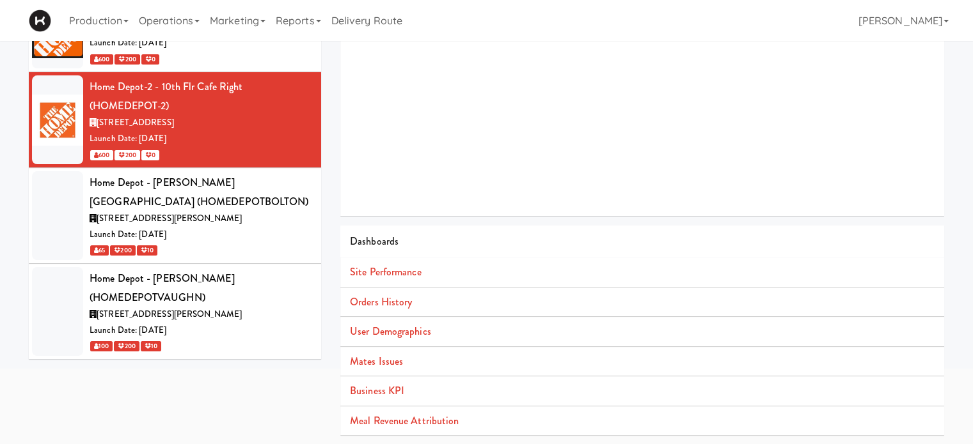
click at [253, 53] on div "600 200 0" at bounding box center [201, 59] width 222 height 16
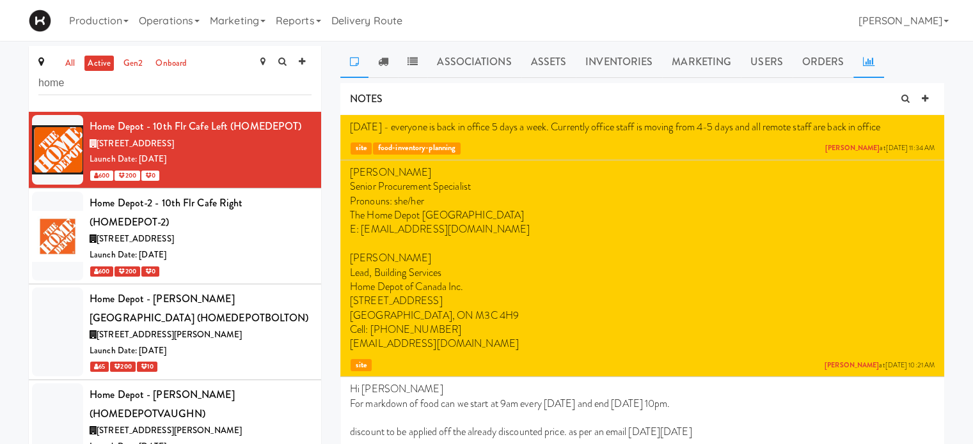
click at [856, 58] on link at bounding box center [868, 62] width 31 height 32
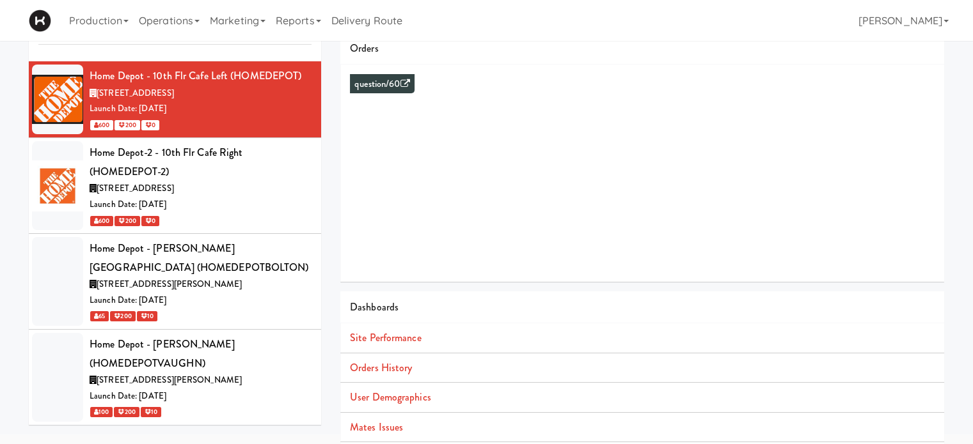
scroll to position [90, 0]
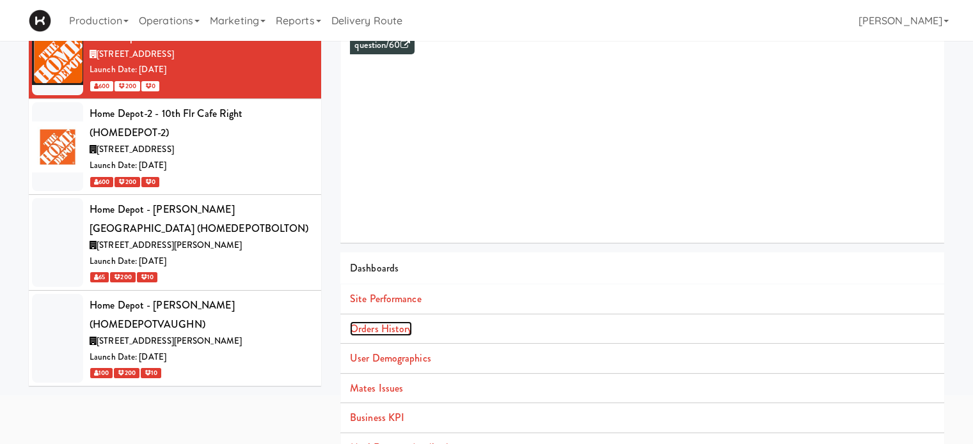
click at [399, 331] on link "Orders History" at bounding box center [381, 329] width 62 height 15
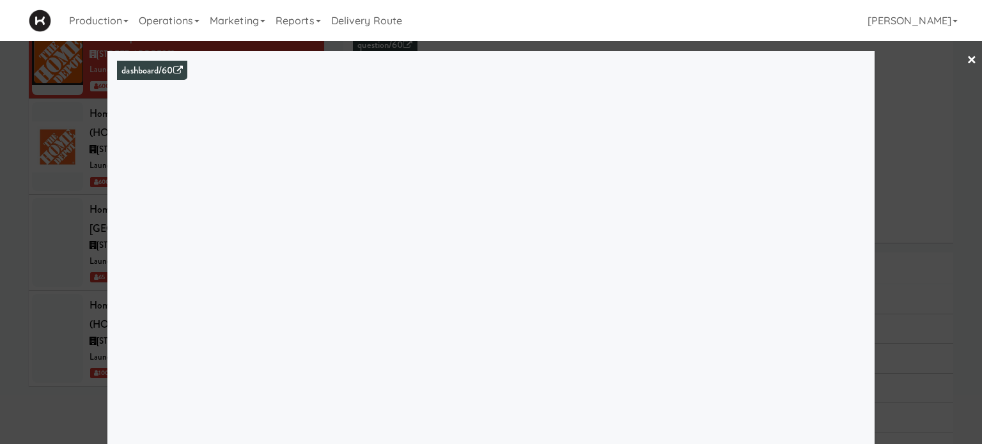
click at [353, 322] on link "Orders History" at bounding box center [384, 329] width 62 height 15
click at [956, 192] on div at bounding box center [491, 222] width 982 height 444
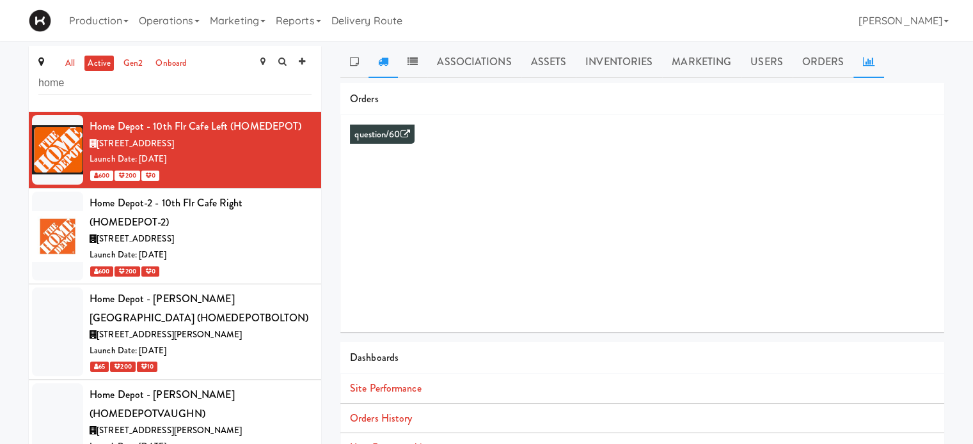
click at [379, 61] on icon at bounding box center [383, 61] width 10 height 10
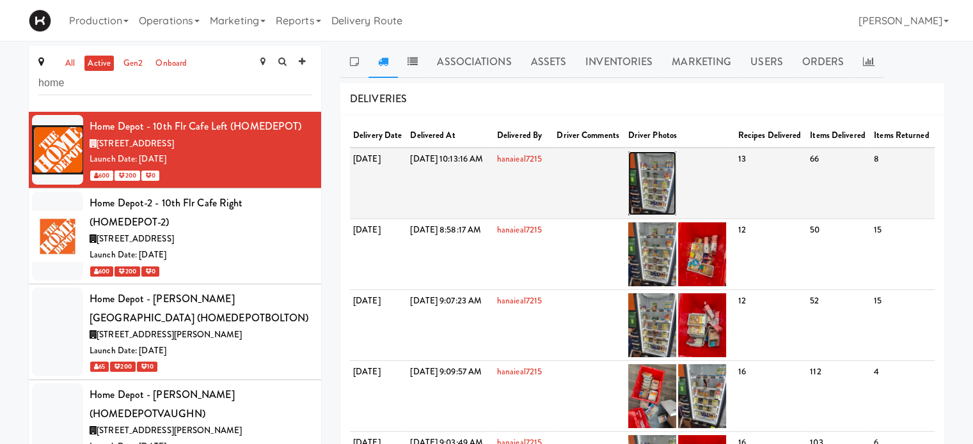
click at [676, 202] on img at bounding box center [652, 184] width 48 height 64
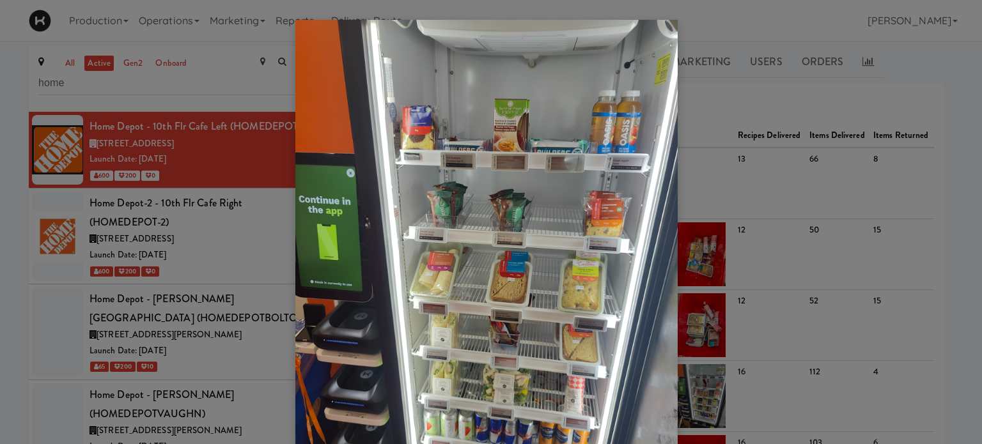
click at [739, 90] on div at bounding box center [491, 222] width 982 height 444
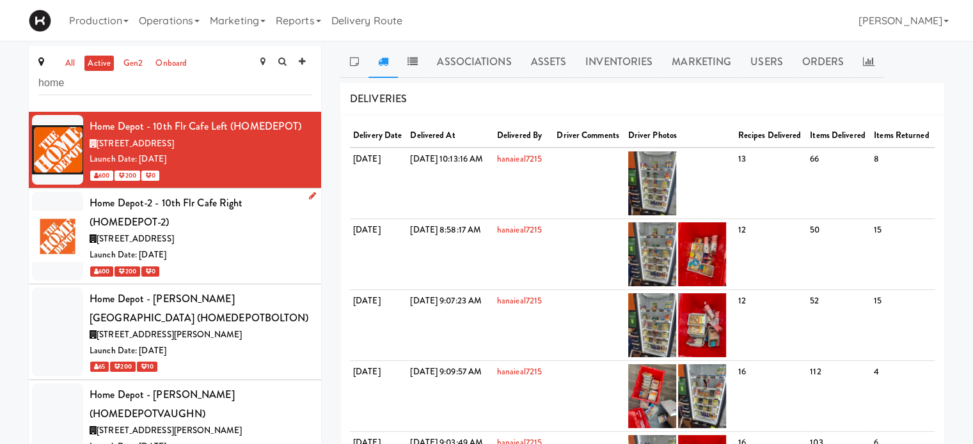
click at [260, 232] on div "[STREET_ADDRESS]" at bounding box center [201, 239] width 222 height 16
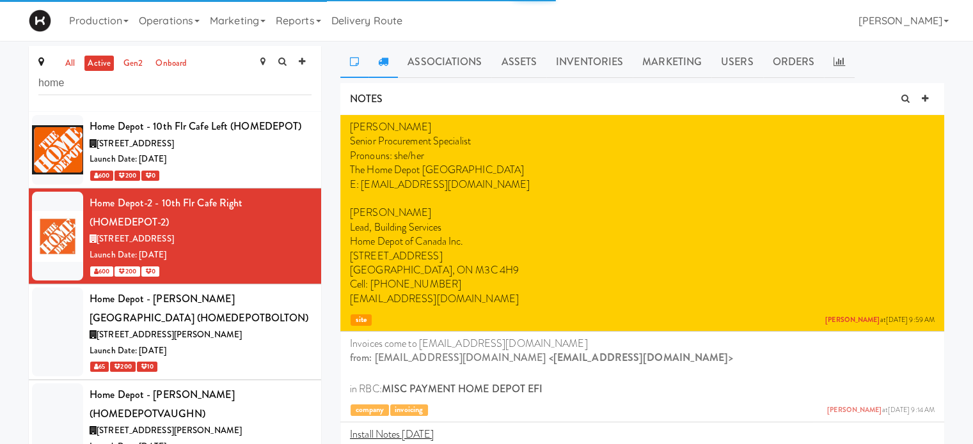
click at [384, 65] on icon at bounding box center [383, 61] width 10 height 10
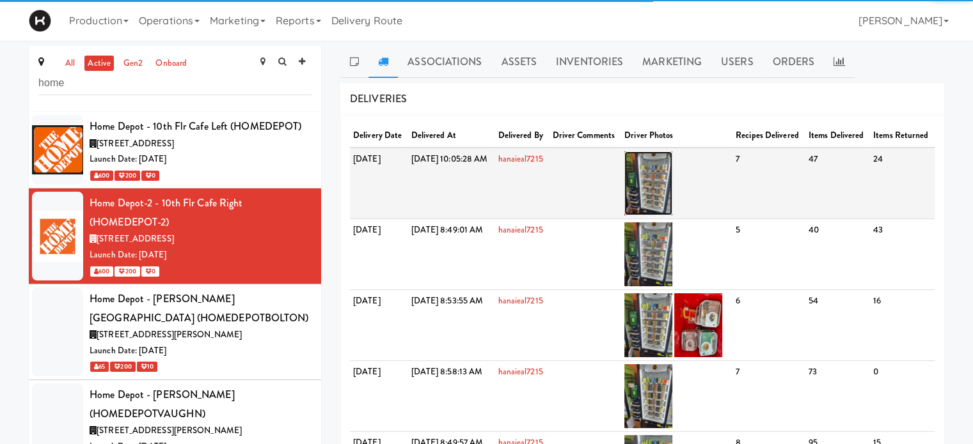
click at [672, 198] on img at bounding box center [648, 184] width 48 height 64
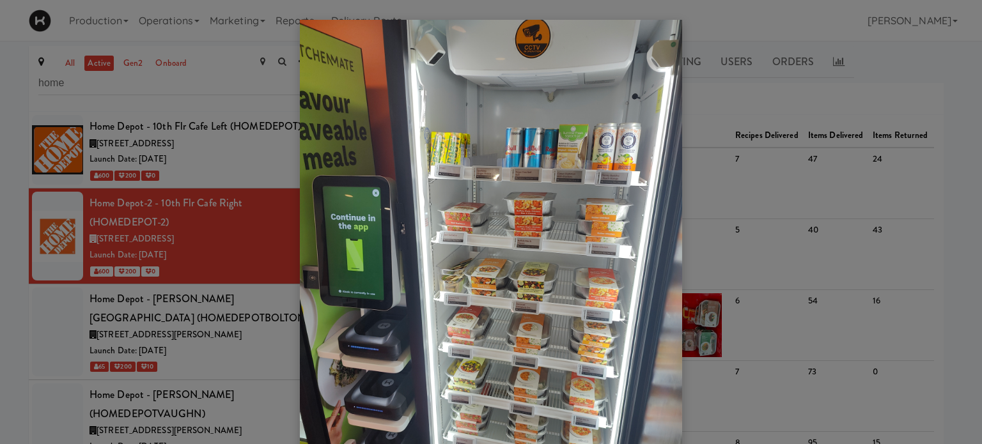
click at [550, 240] on img at bounding box center [491, 274] width 382 height 508
click at [769, 93] on div at bounding box center [491, 222] width 982 height 444
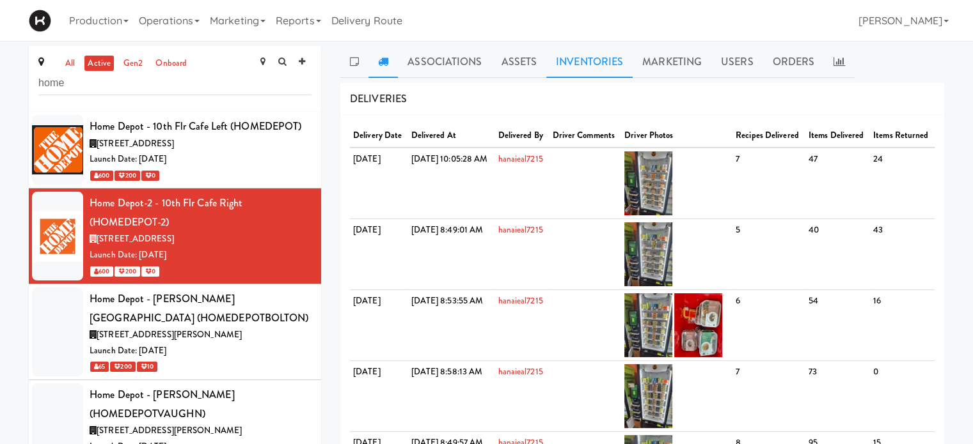
click at [593, 65] on link "Inventories" at bounding box center [589, 62] width 86 height 32
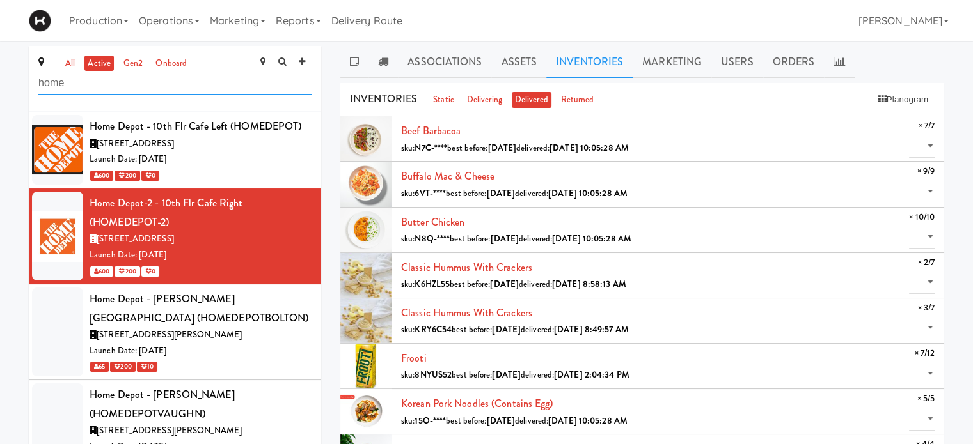
drag, startPoint x: 84, startPoint y: 87, endPoint x: 11, endPoint y: 89, distance: 72.9
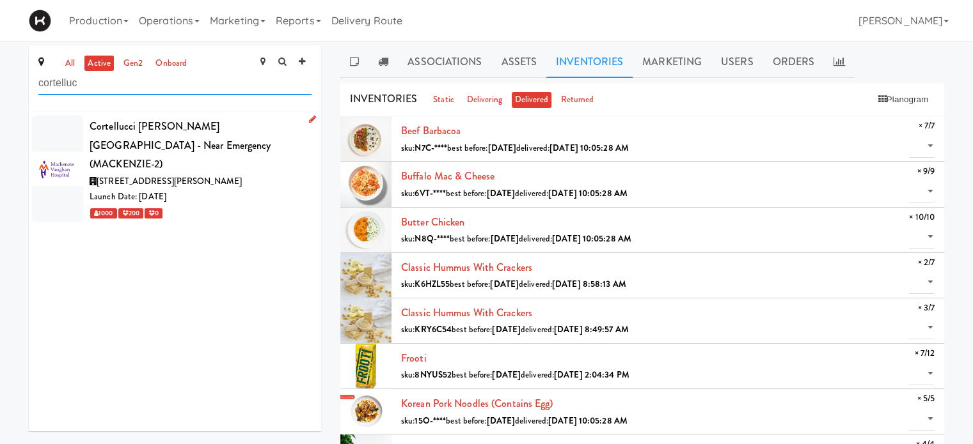
type input "cortelluc"
click at [185, 141] on div "Cortellucci [PERSON_NAME][GEOGRAPHIC_DATA] - near Emergency (MACKENZIE-2)" at bounding box center [201, 145] width 222 height 57
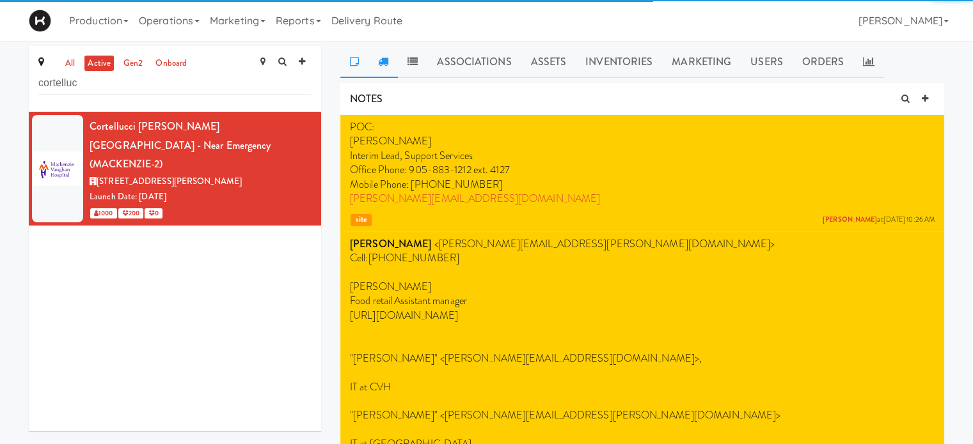
click at [375, 56] on link at bounding box center [382, 62] width 29 height 32
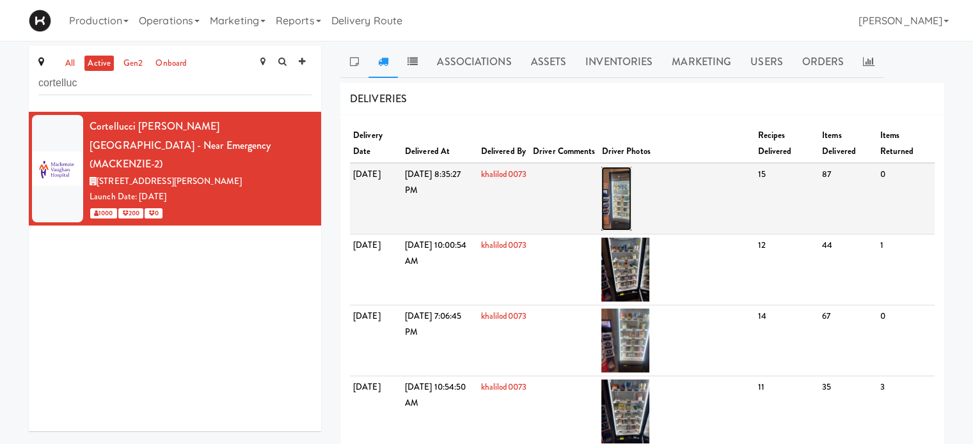
click at [631, 202] on img at bounding box center [616, 199] width 30 height 64
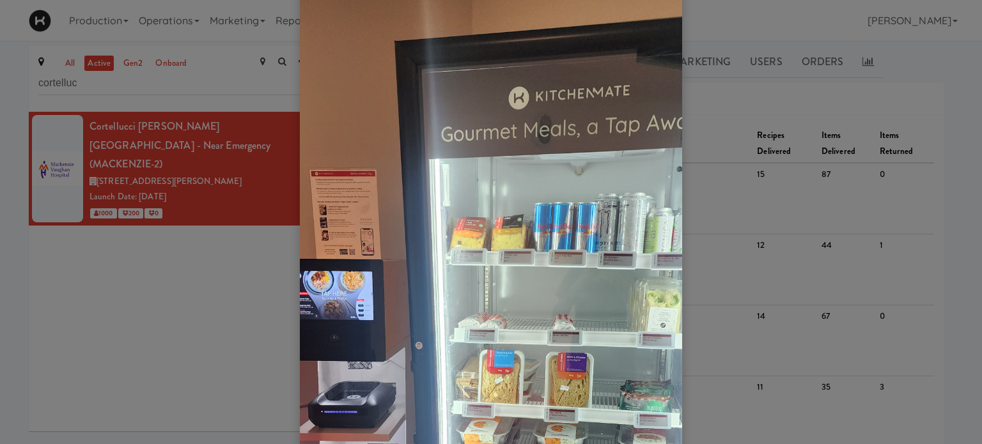
scroll to position [36, 0]
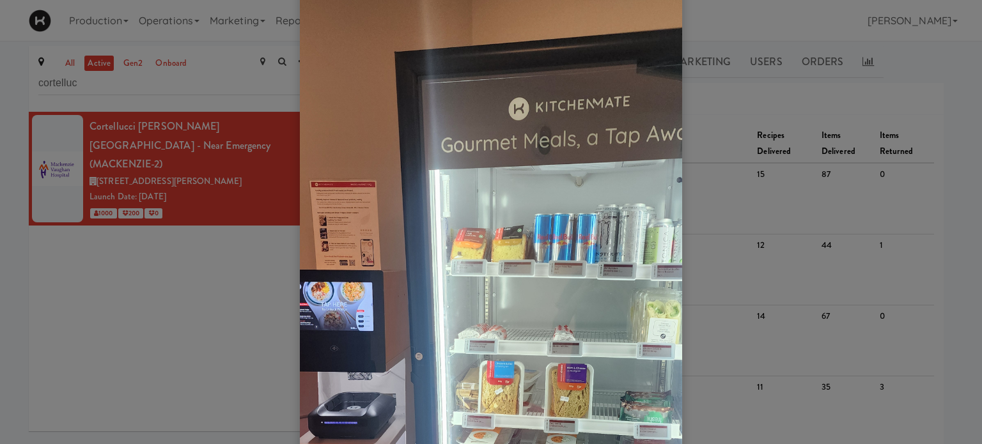
click at [943, 107] on div at bounding box center [491, 222] width 982 height 444
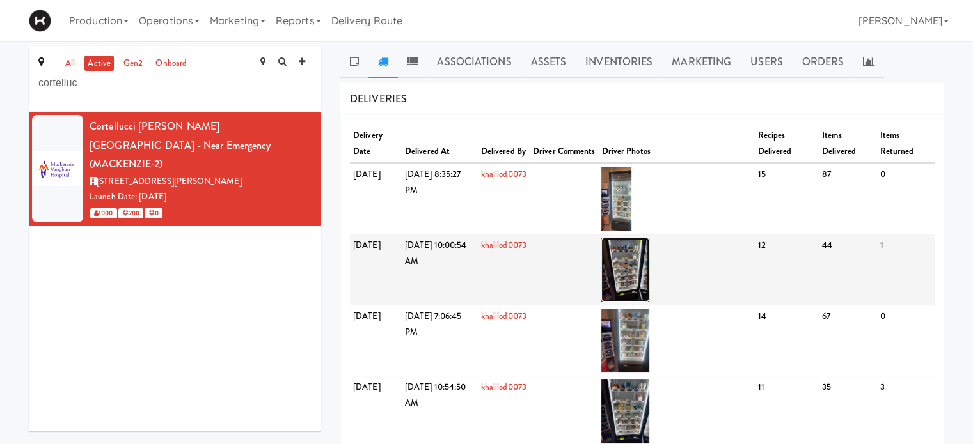
click at [641, 278] on img at bounding box center [625, 270] width 48 height 64
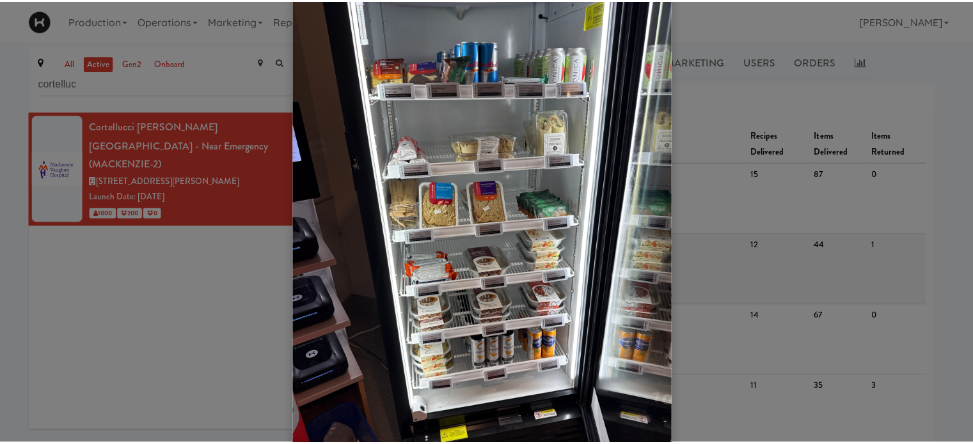
scroll to position [0, 0]
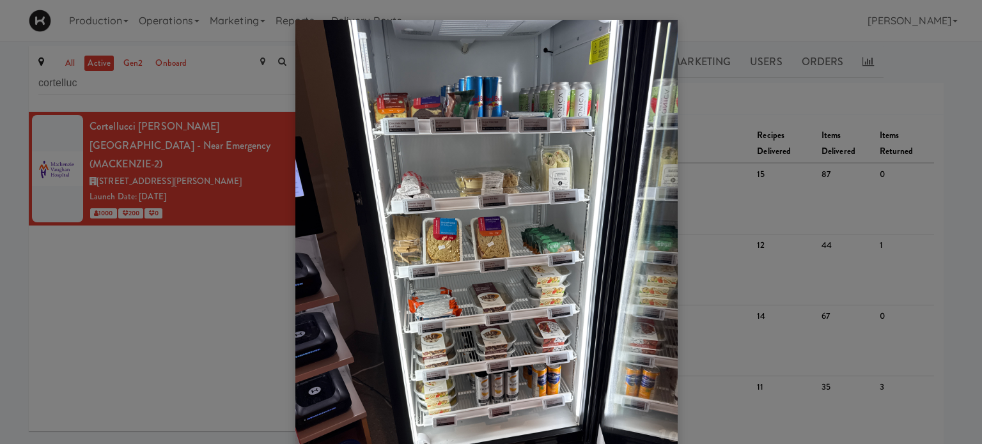
click at [715, 164] on div at bounding box center [491, 222] width 982 height 444
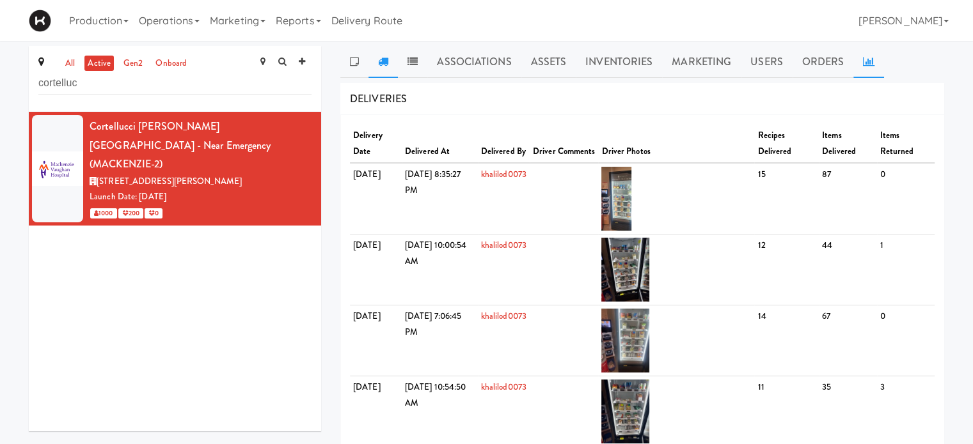
click at [865, 61] on icon at bounding box center [869, 61] width 12 height 10
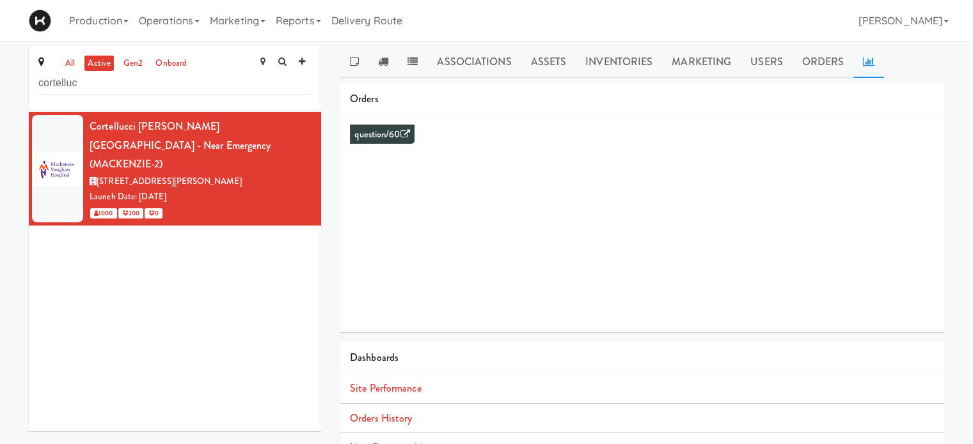
scroll to position [116, 0]
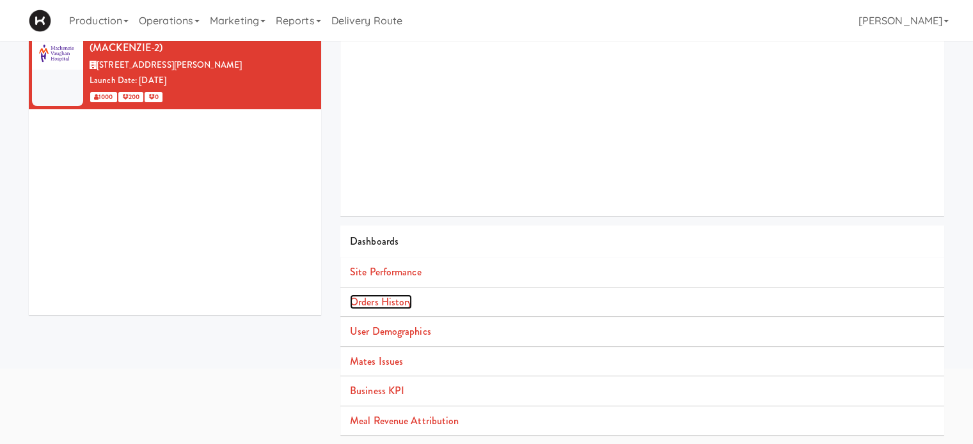
click at [394, 300] on link "Orders History" at bounding box center [381, 302] width 62 height 15
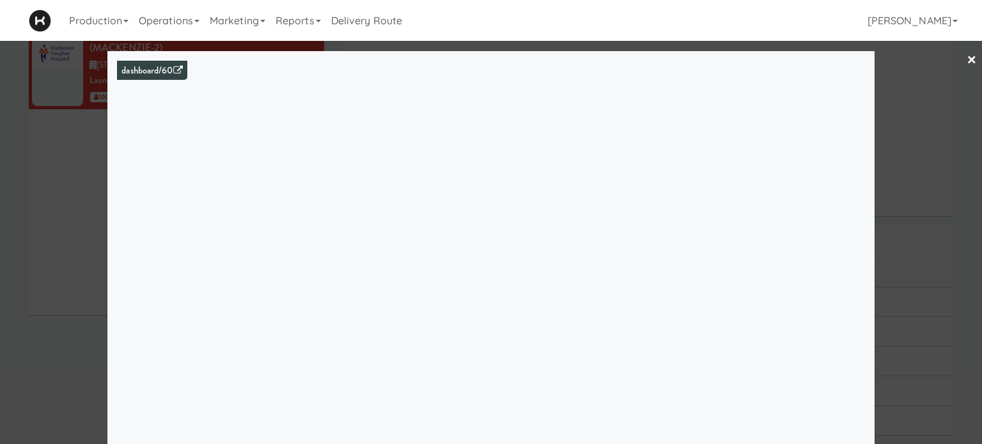
click at [967, 58] on link "×" at bounding box center [972, 61] width 10 height 40
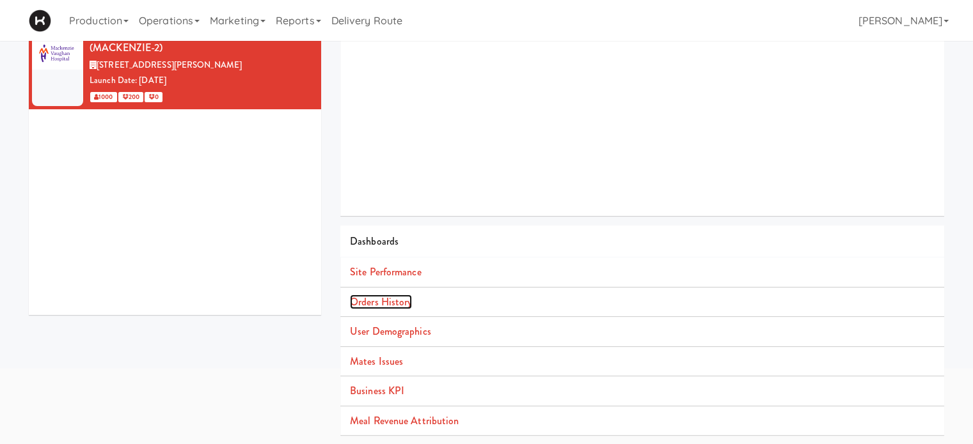
click at [402, 304] on link "Orders History" at bounding box center [381, 302] width 62 height 15
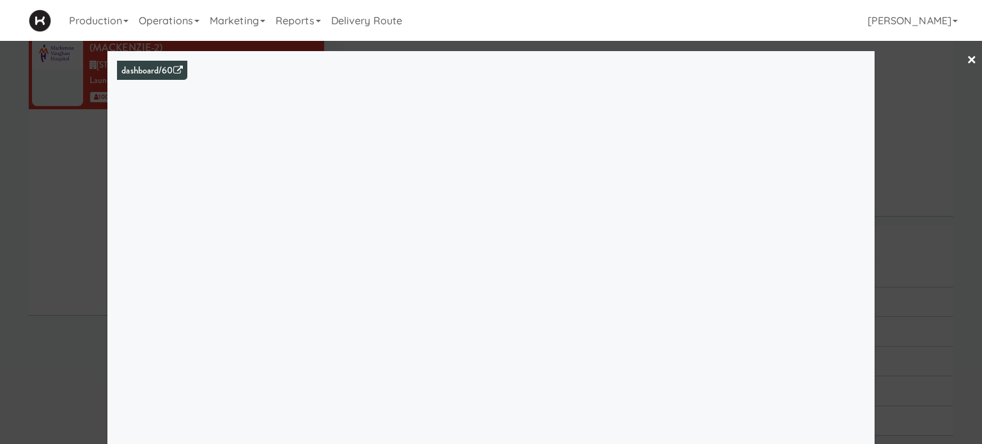
click at [967, 63] on link "×" at bounding box center [972, 61] width 10 height 40
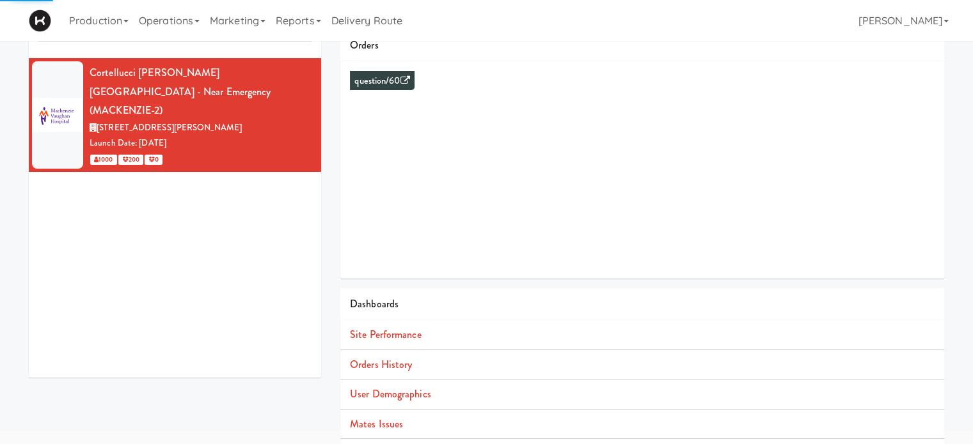
scroll to position [41, 0]
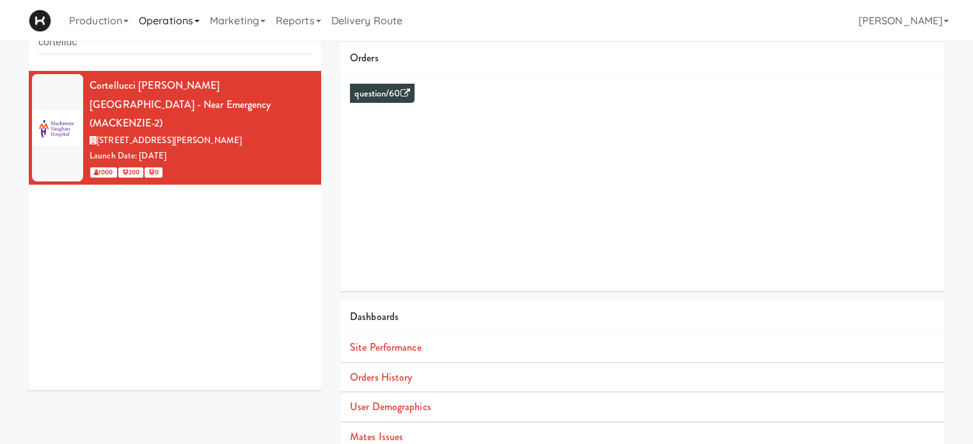
click at [181, 23] on link "Operations" at bounding box center [169, 20] width 71 height 41
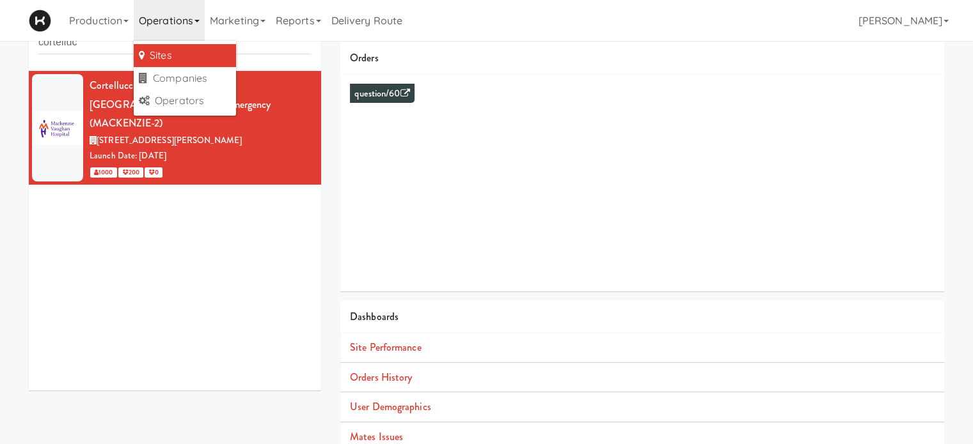
click at [182, 24] on link "Operations" at bounding box center [169, 20] width 71 height 41
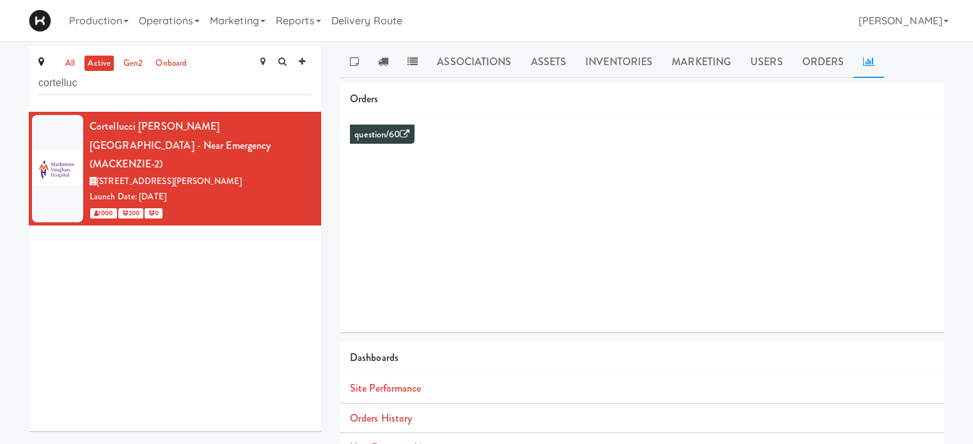
scroll to position [41, 0]
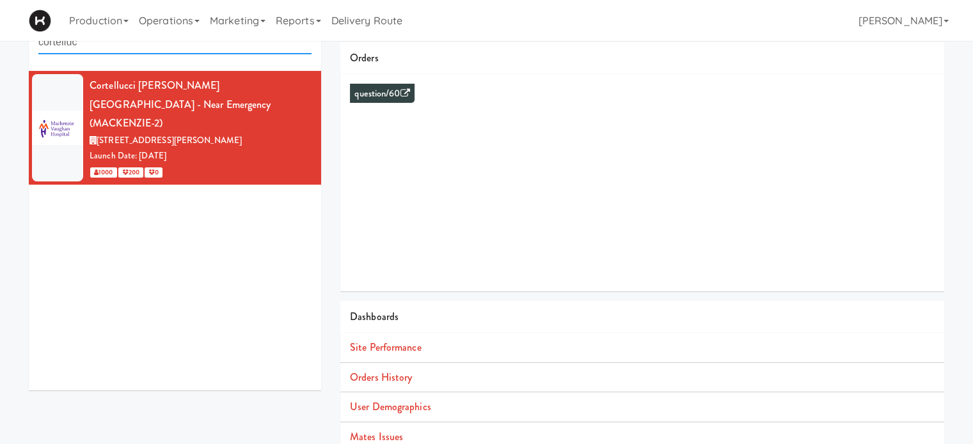
click at [196, 50] on input "cortelluc" at bounding box center [174, 43] width 273 height 24
type input "c"
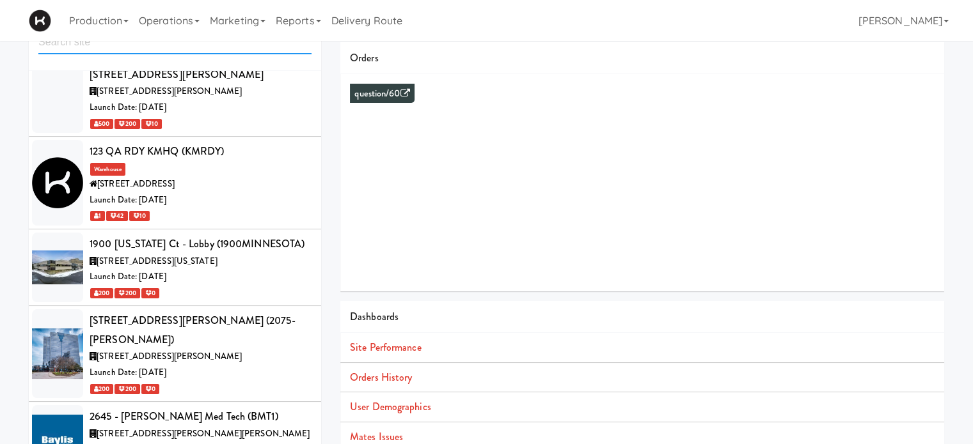
scroll to position [0, 0]
